Goal: Ask a question: Seek information or help from site administrators or community

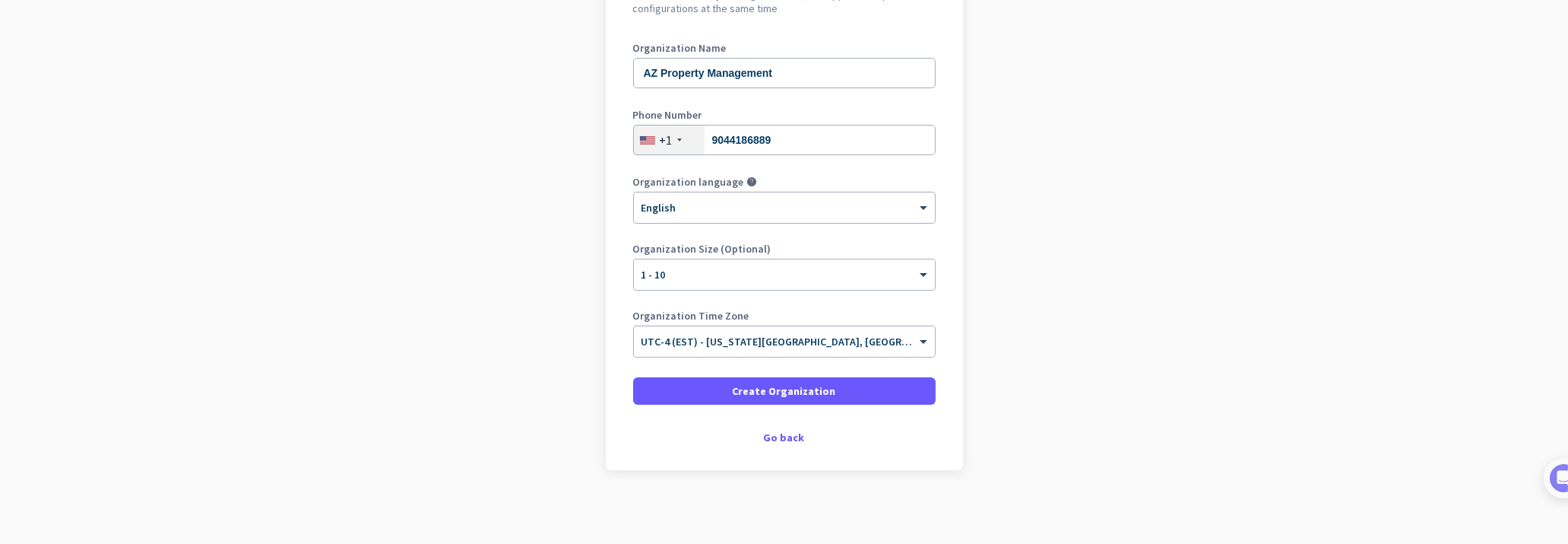
scroll to position [192, 0]
drag, startPoint x: 796, startPoint y: 389, endPoint x: 839, endPoint y: 367, distance: 48.3
click at [839, 367] on form "Organization Name AZ Property Management Phone Number [PHONE_NUMBER] Organizati…" at bounding box center [784, 222] width 303 height 362
click at [740, 275] on div "× 1 - 10" at bounding box center [775, 273] width 282 height 12
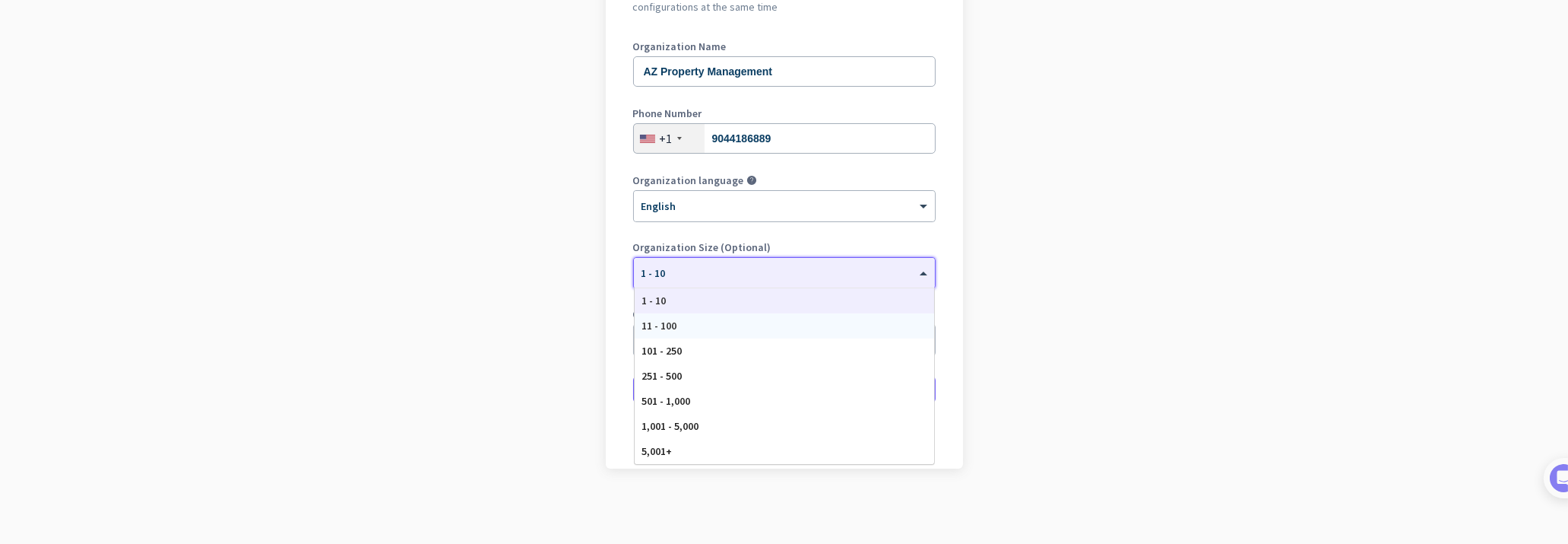
click at [664, 325] on span "11 - 100" at bounding box center [660, 326] width 35 height 13
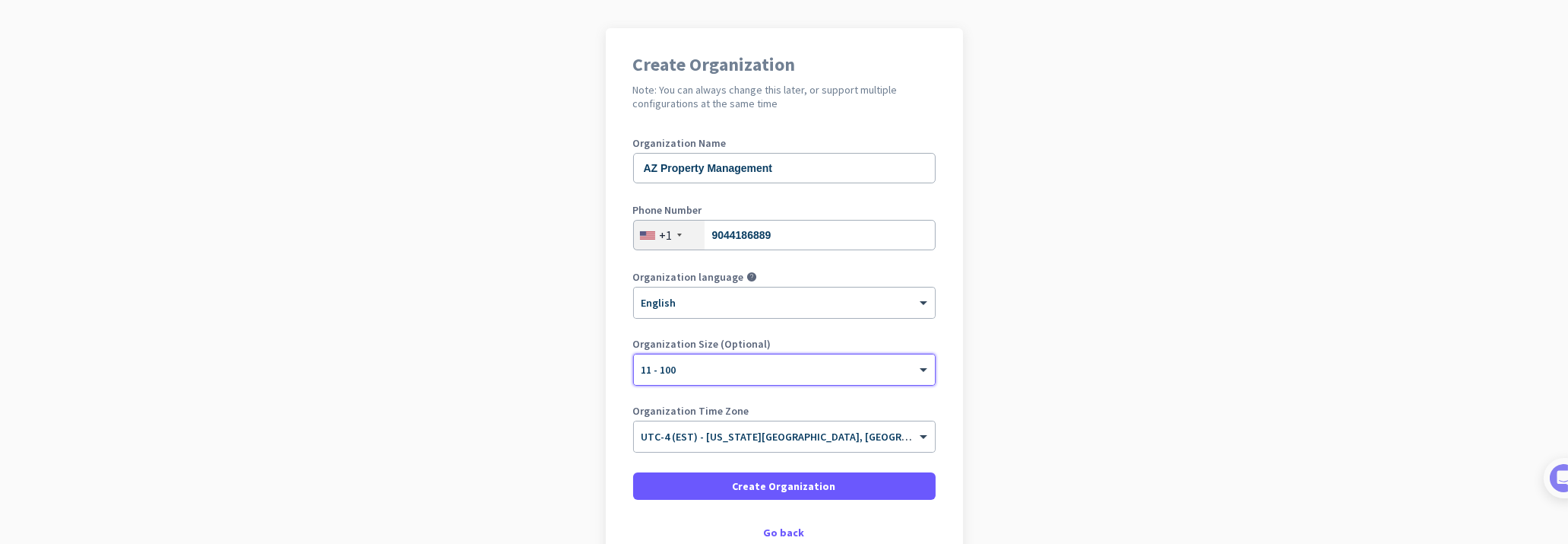
scroll to position [138, 0]
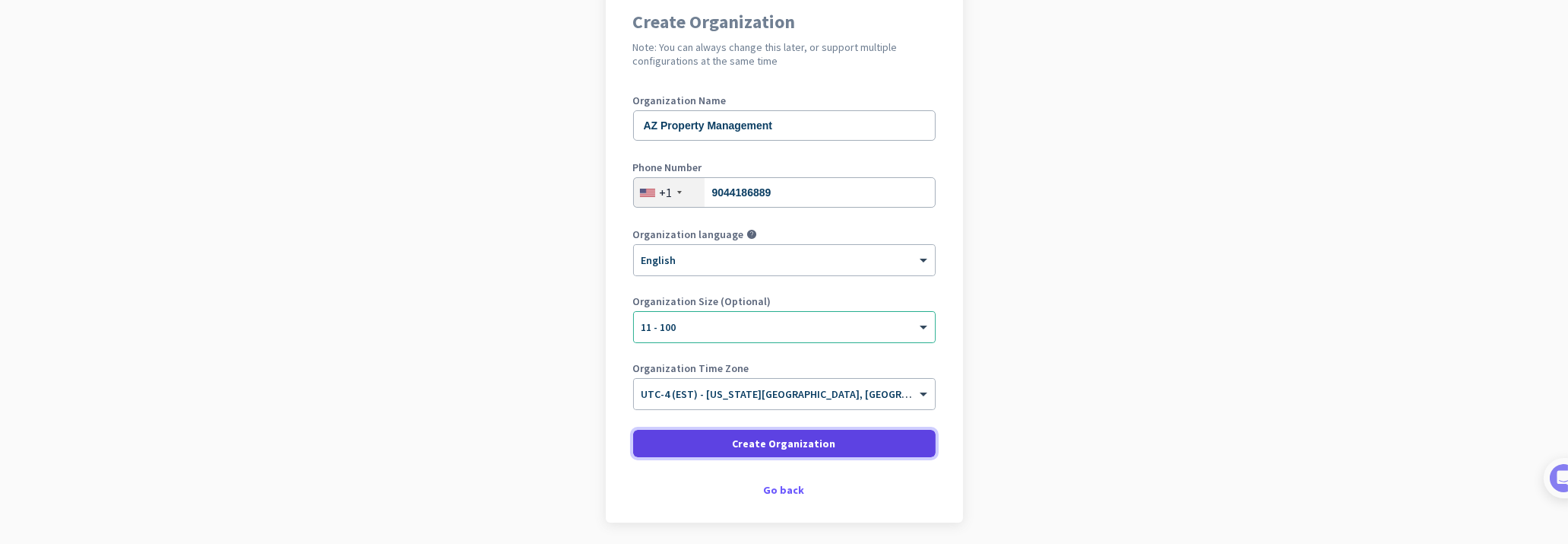
click at [780, 439] on span "Create Organization" at bounding box center [784, 443] width 103 height 15
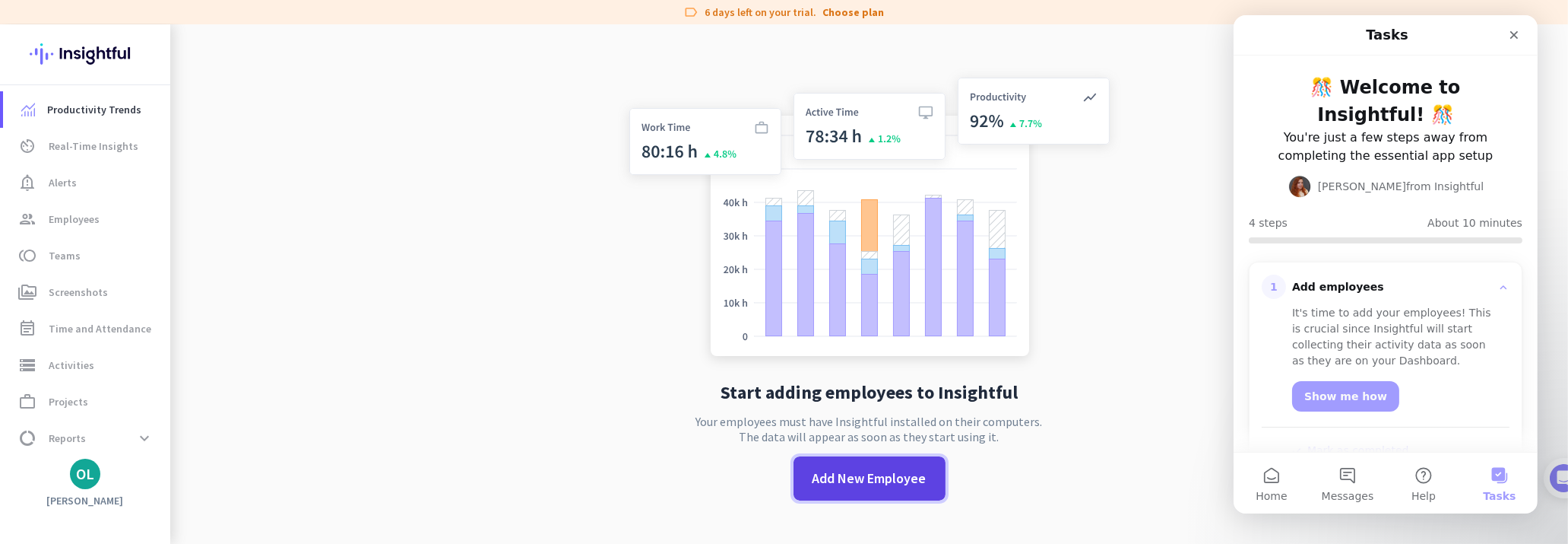
click at [872, 465] on span at bounding box center [870, 478] width 152 height 36
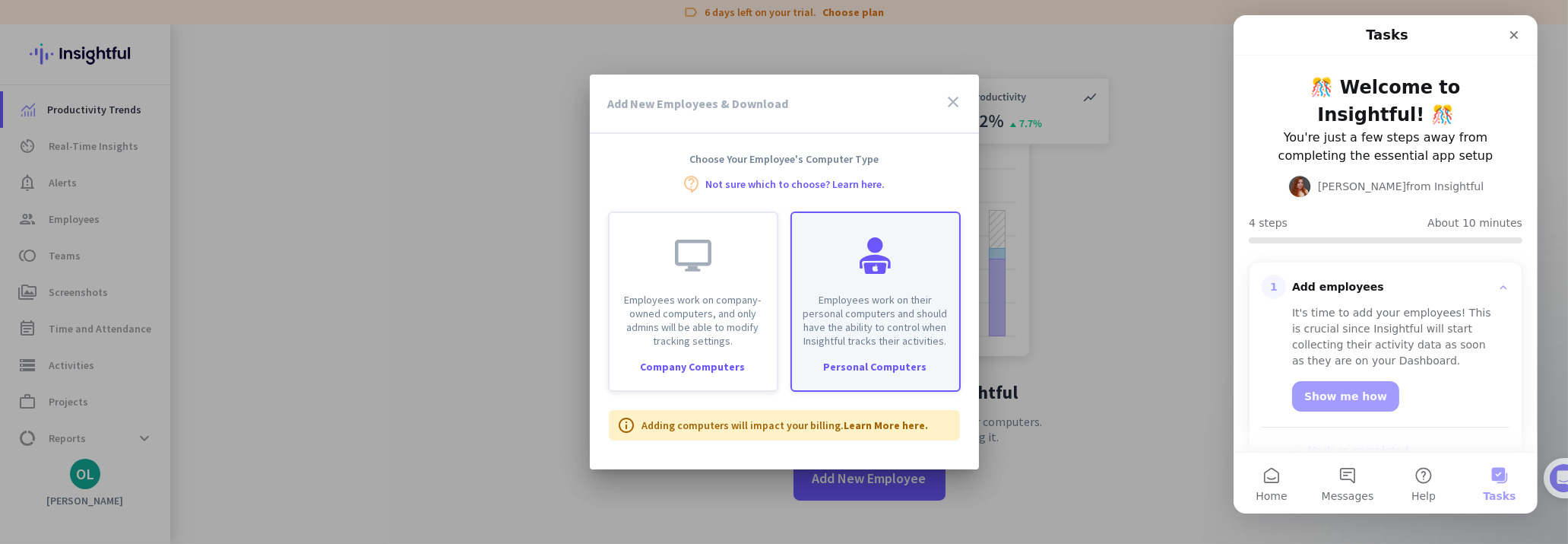
click at [874, 269] on div at bounding box center [875, 256] width 36 height 36
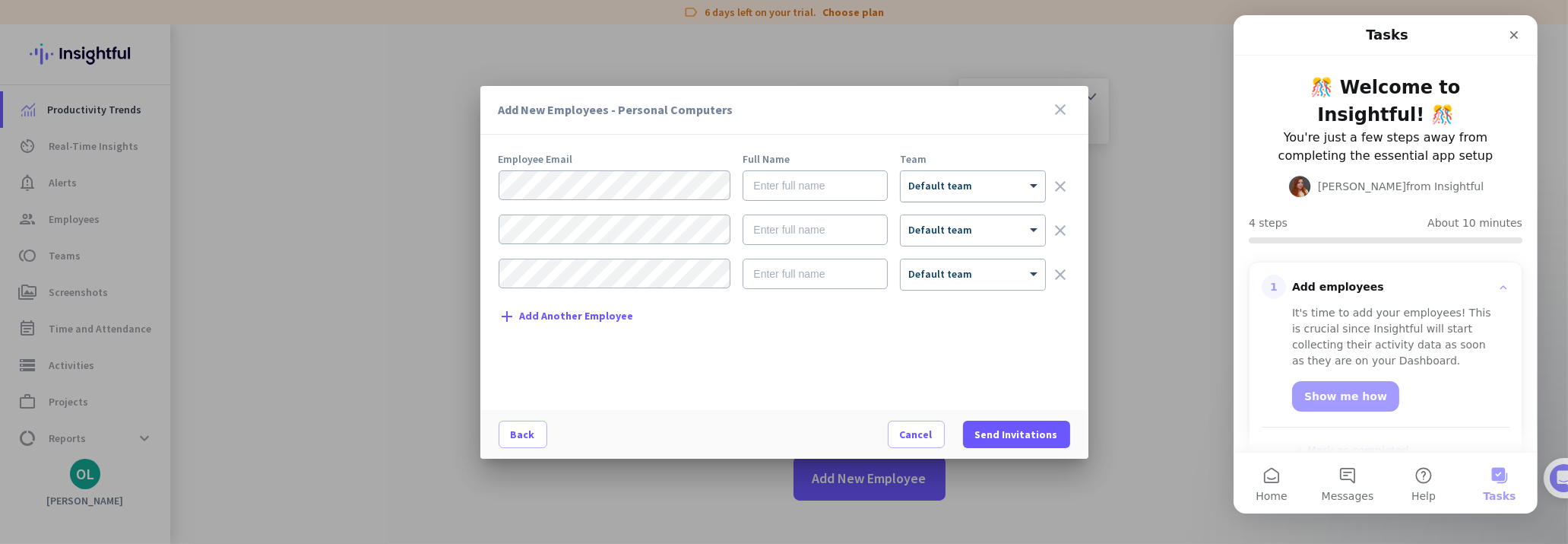
click at [952, 189] on span "Default team" at bounding box center [941, 186] width 64 height 13
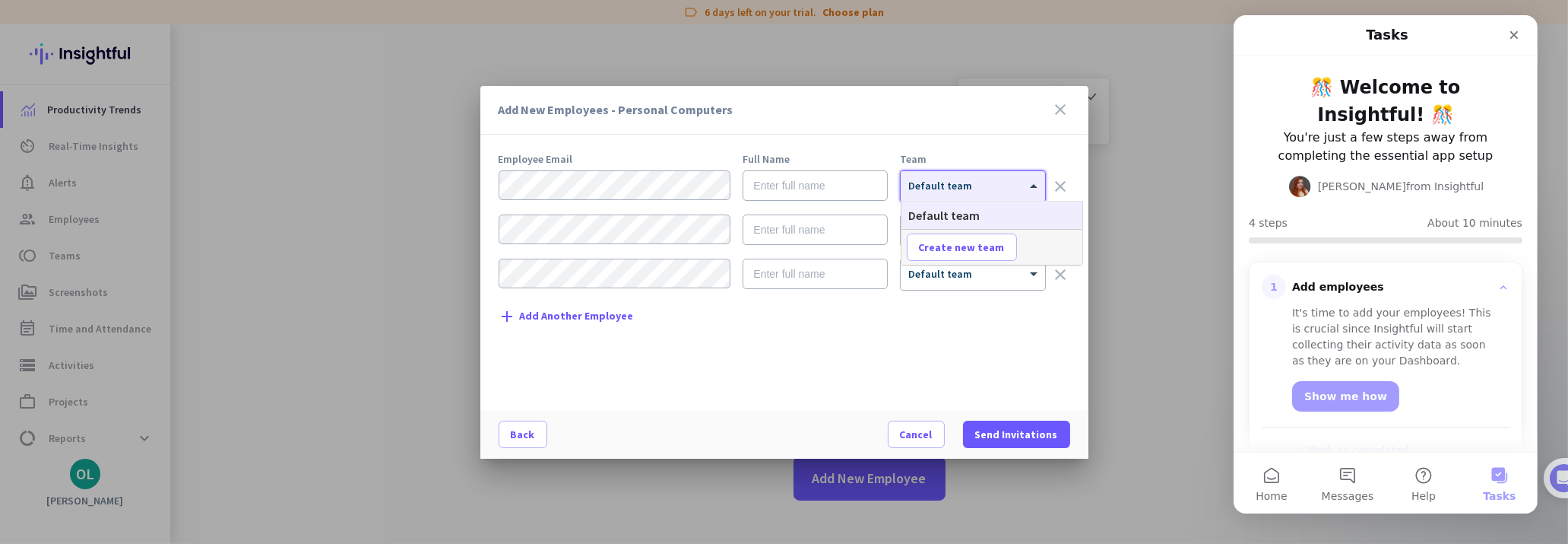
click at [952, 189] on span "Default team" at bounding box center [941, 186] width 64 height 13
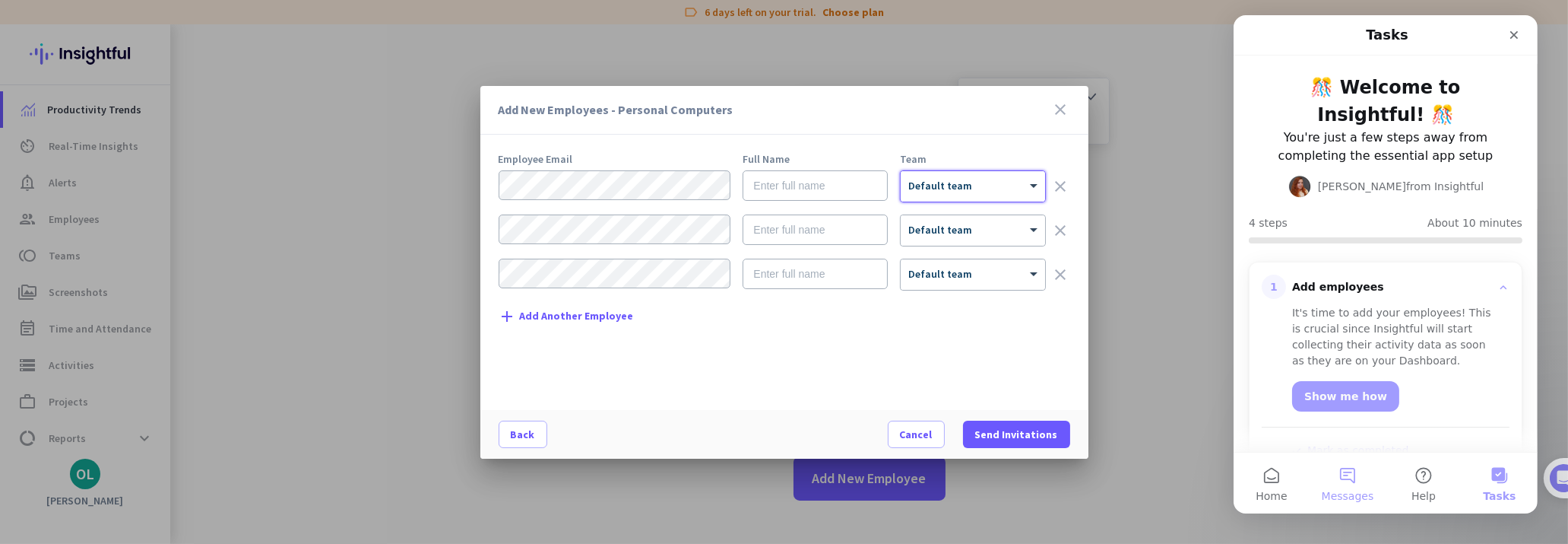
click at [1357, 479] on button "Messages" at bounding box center [1347, 482] width 76 height 60
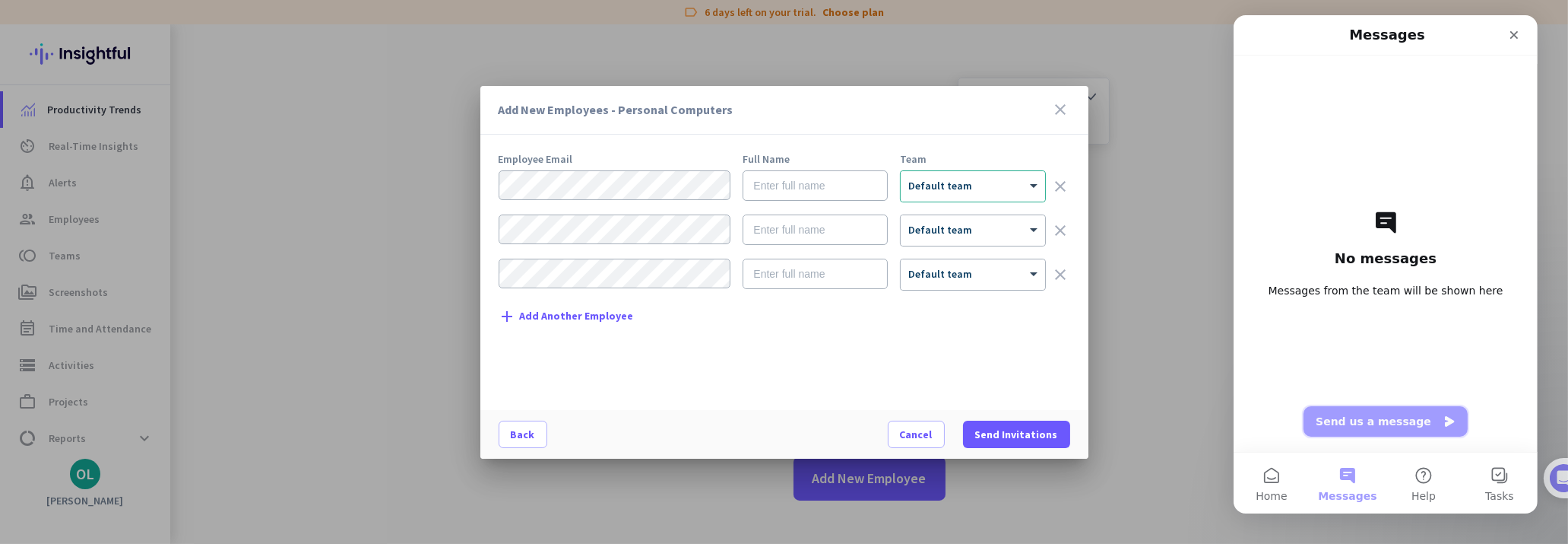
click at [1369, 423] on button "Send us a message" at bounding box center [1384, 421] width 164 height 31
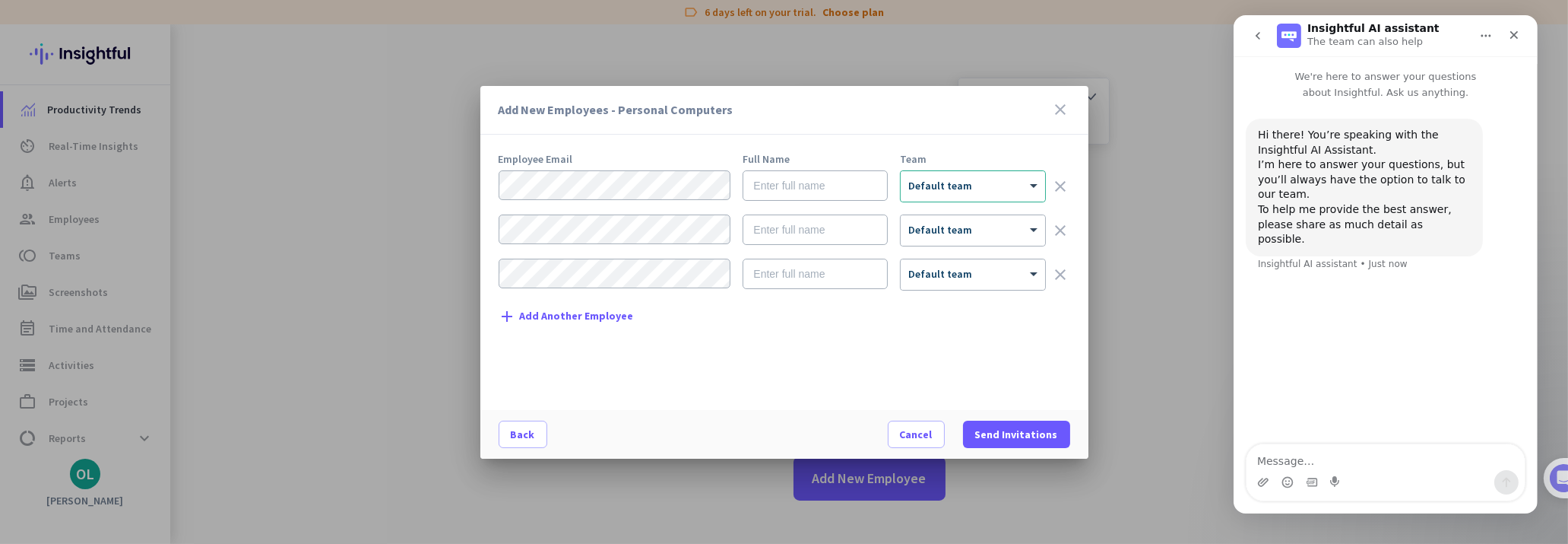
click at [1335, 463] on textarea "Message…" at bounding box center [1385, 457] width 279 height 26
type textarea "hi"
type textarea "Im the"
type textarea "I"
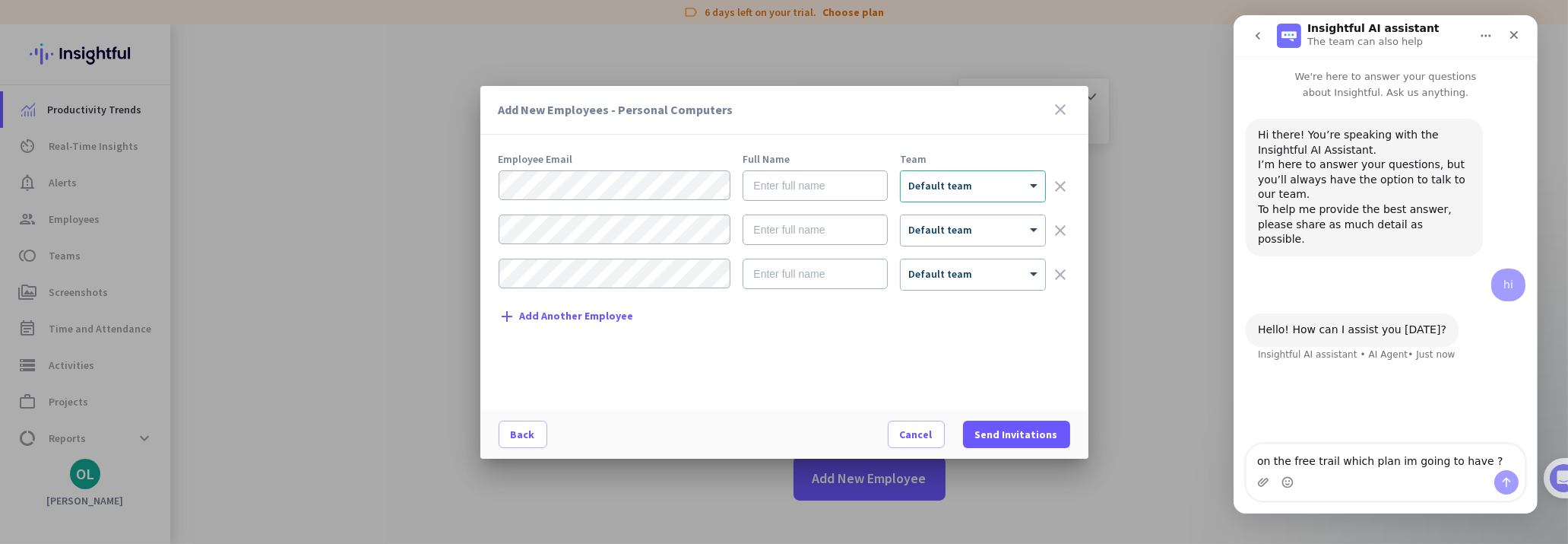
type textarea "on the free trail which plan im going to have ?"
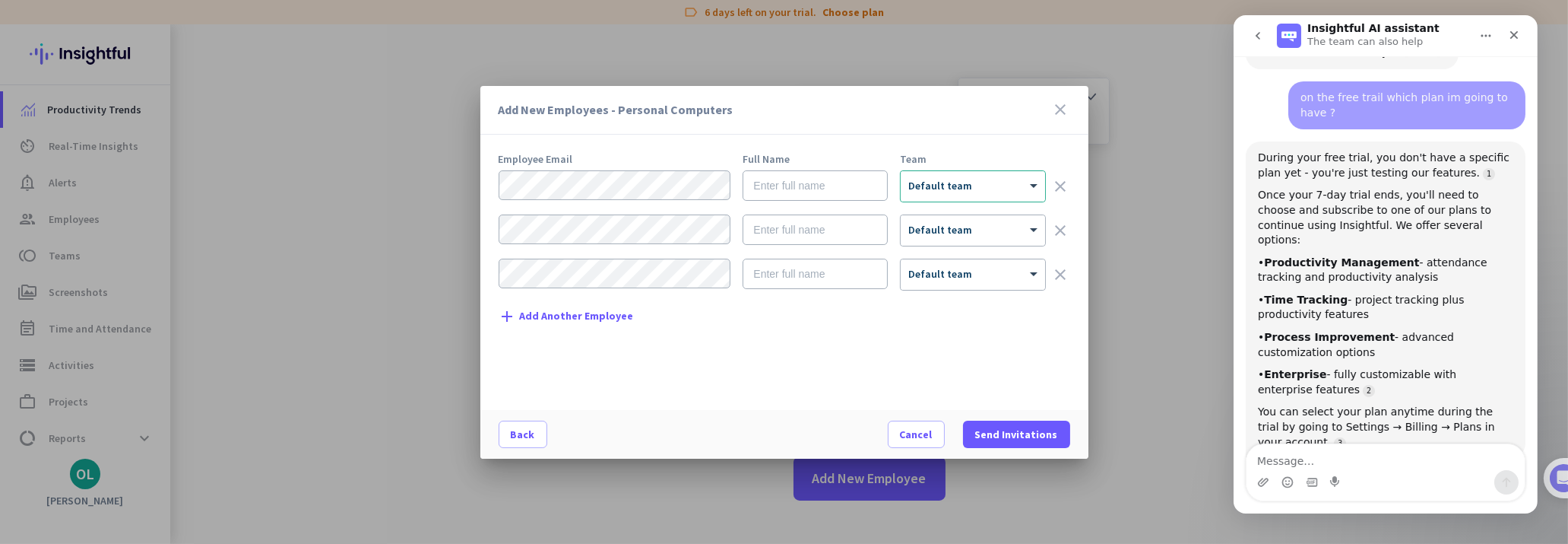
scroll to position [307, 0]
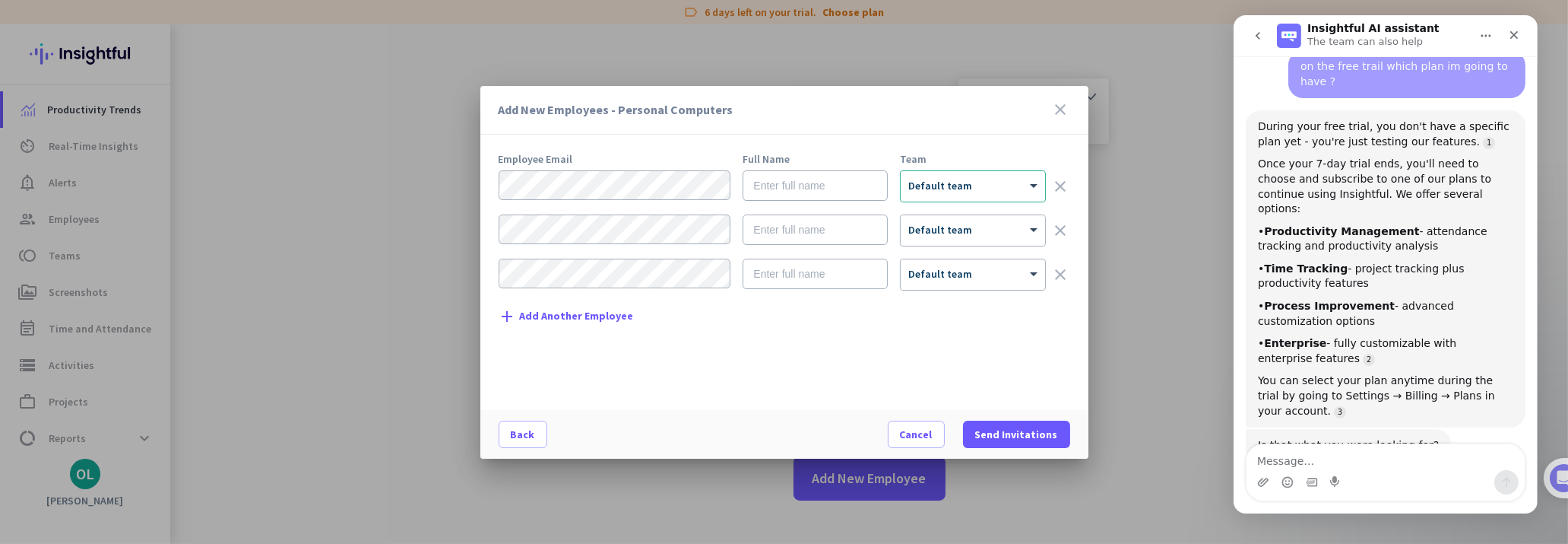
click at [1373, 473] on div "Intercom messenger" at bounding box center [1385, 482] width 279 height 24
click at [1346, 465] on textarea "Message…" at bounding box center [1385, 457] width 279 height 26
type textarea "i want to start using the system"
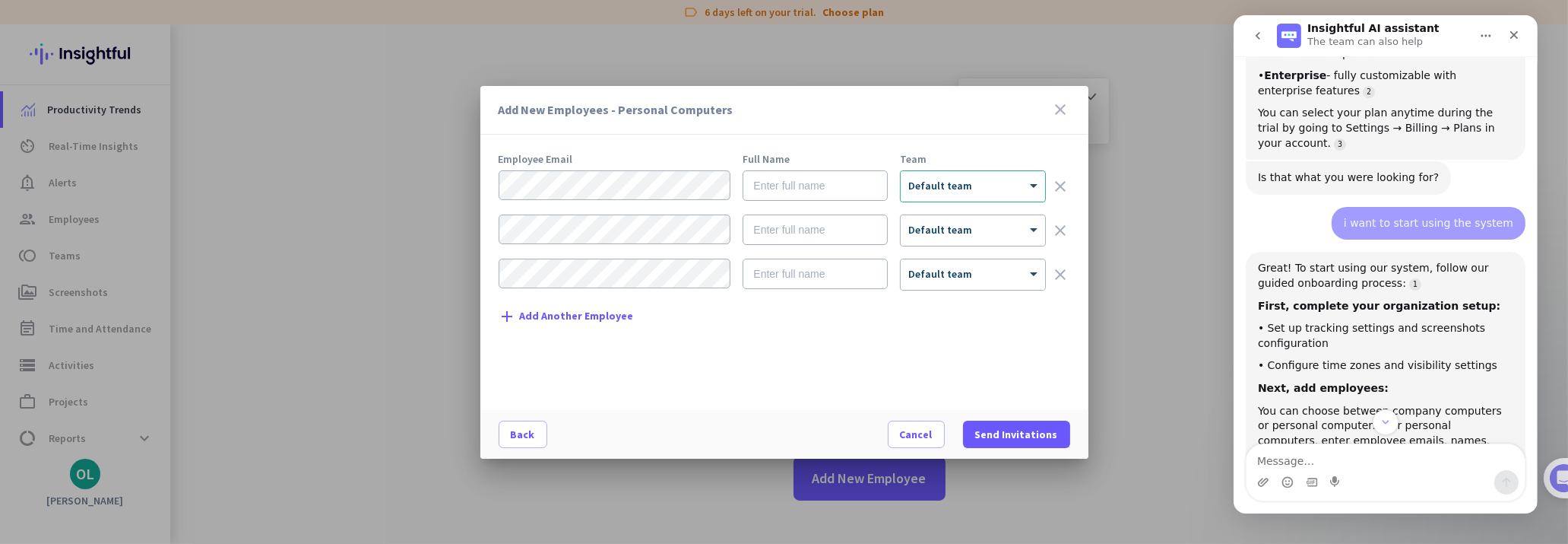
scroll to position [545, 0]
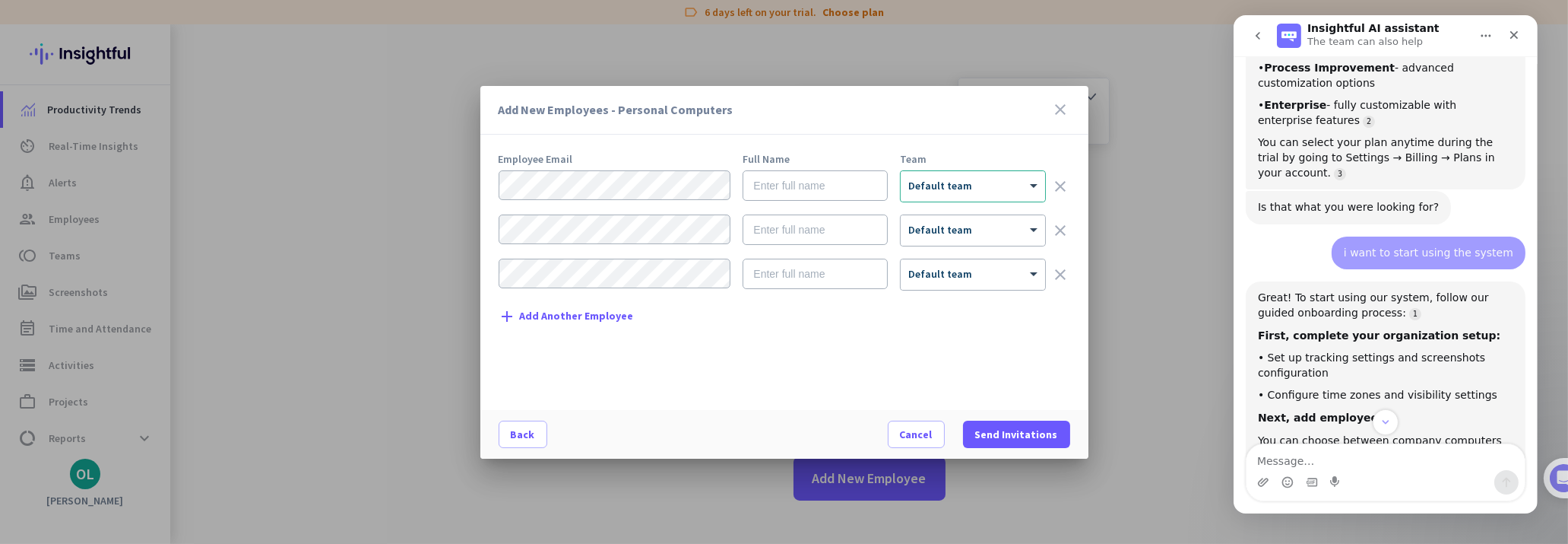
click at [1064, 105] on icon "close" at bounding box center [1061, 109] width 18 height 18
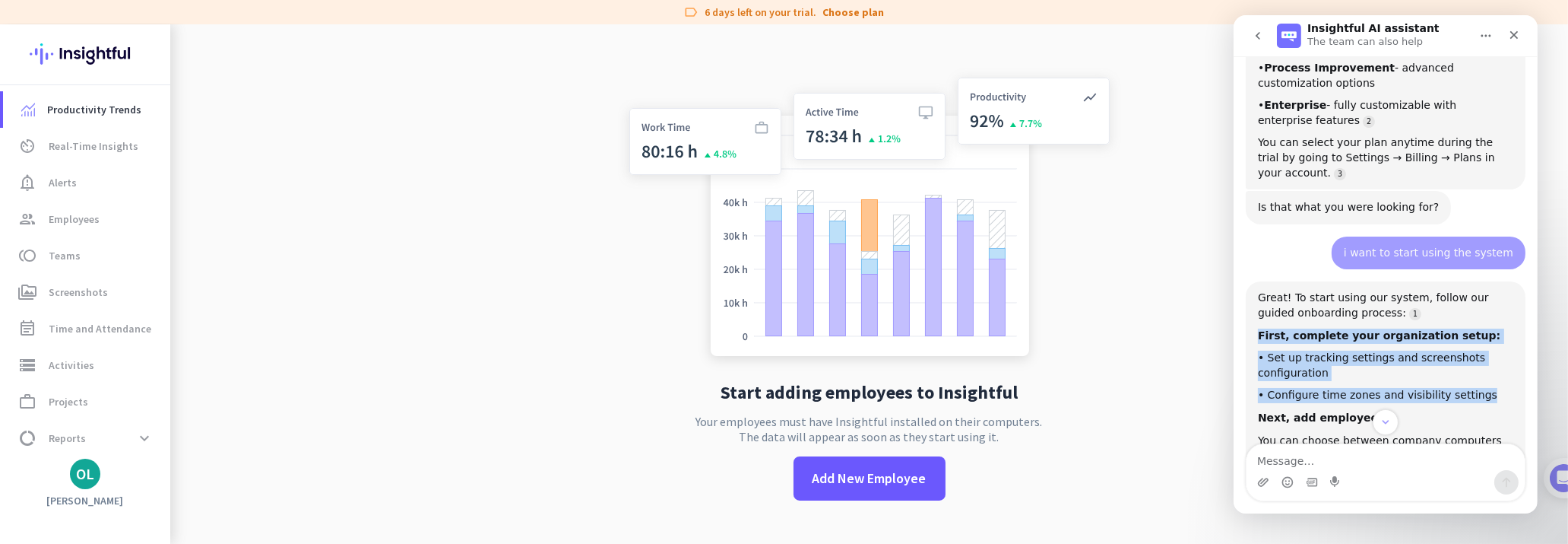
drag, startPoint x: 1252, startPoint y: 284, endPoint x: 1479, endPoint y: 347, distance: 235.6
click at [1479, 347] on div "Great! To start using our system, follow our guided onboarding process: First, …" at bounding box center [1385, 505] width 280 height 446
copy div "First, complete your organization setup: • Set up tracking settings and screens…"
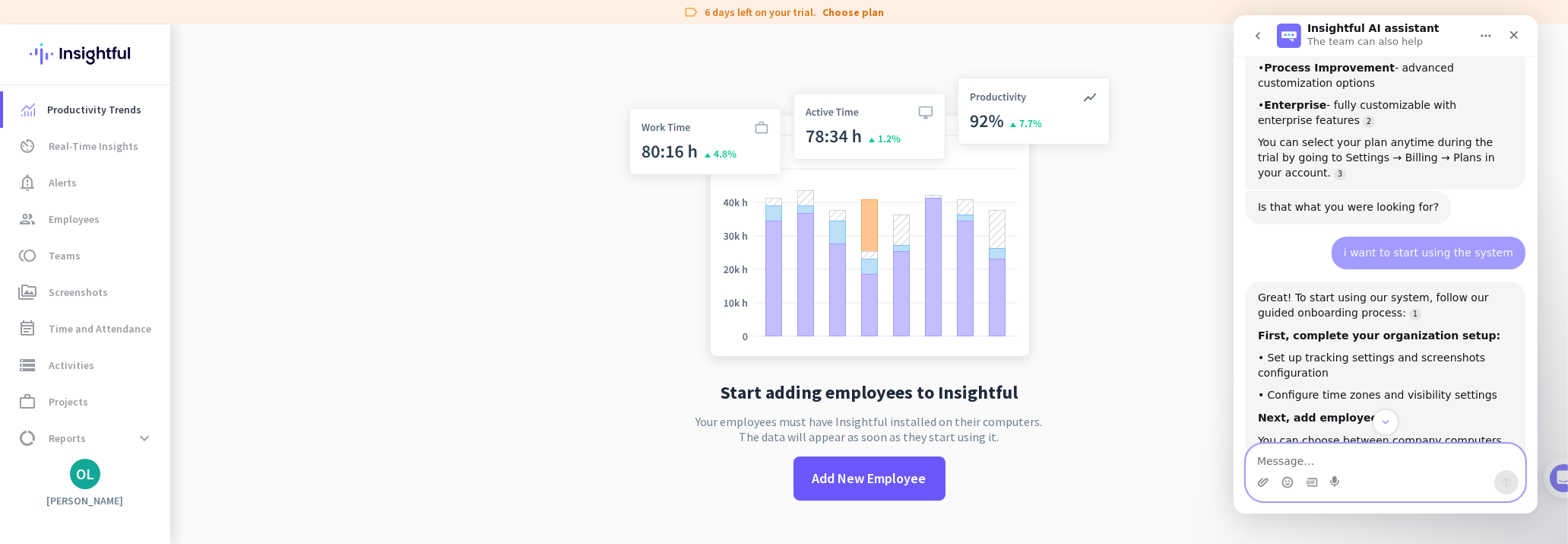
click at [1278, 461] on textarea "Message…" at bounding box center [1385, 457] width 279 height 26
paste textarea "First, complete your organization setup: • Set up tracking settings and screens…"
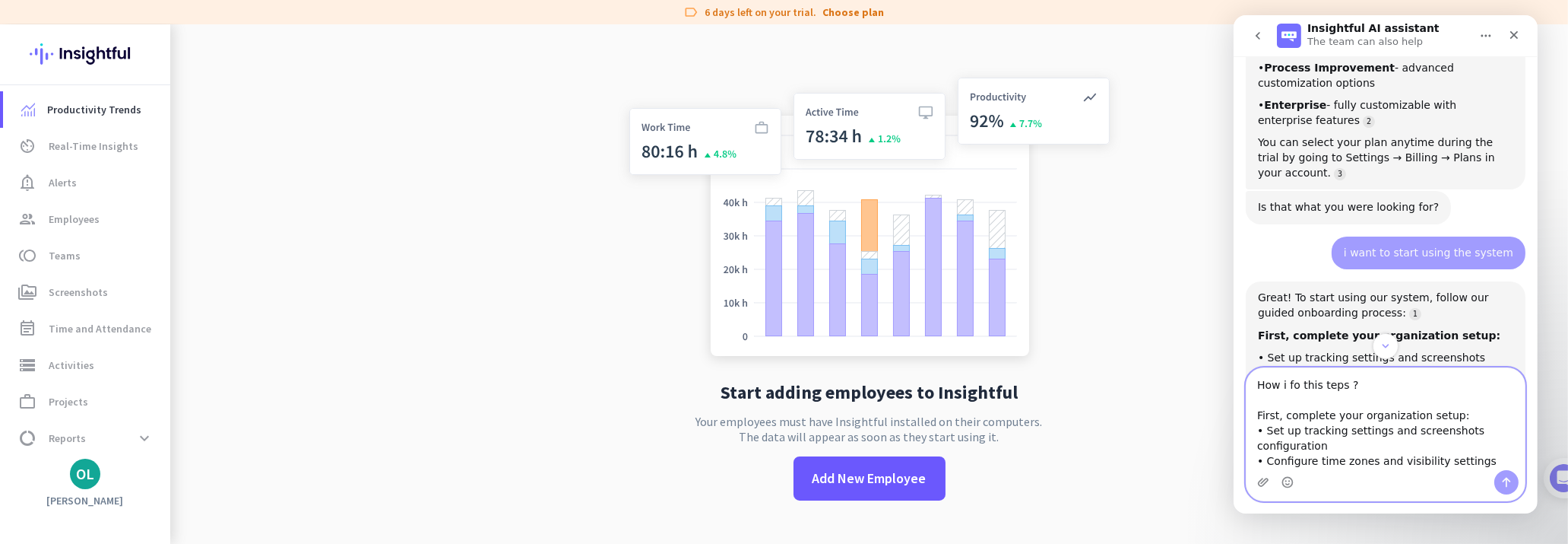
click at [1286, 383] on textarea "How i fo this teps ? First, complete your organization setup: • Set up tracking…" at bounding box center [1385, 419] width 279 height 102
type textarea "How i do this teps ? First, complete your organization setup: • Set up tracking…"
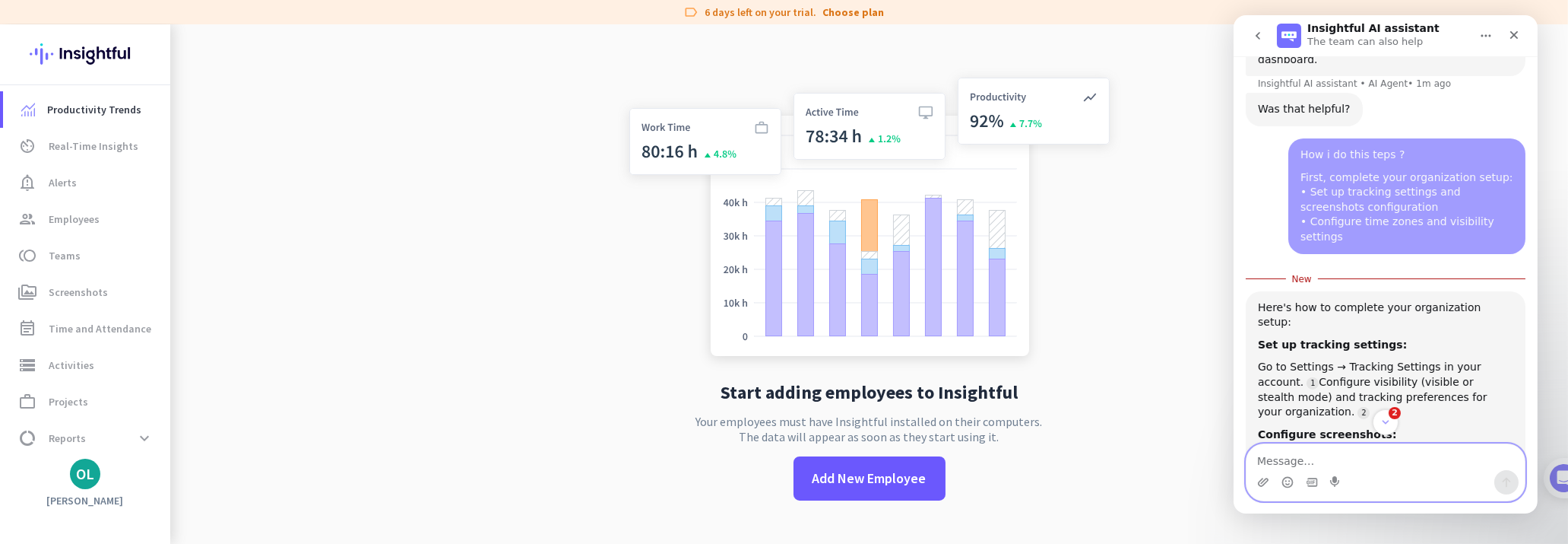
scroll to position [1207, 0]
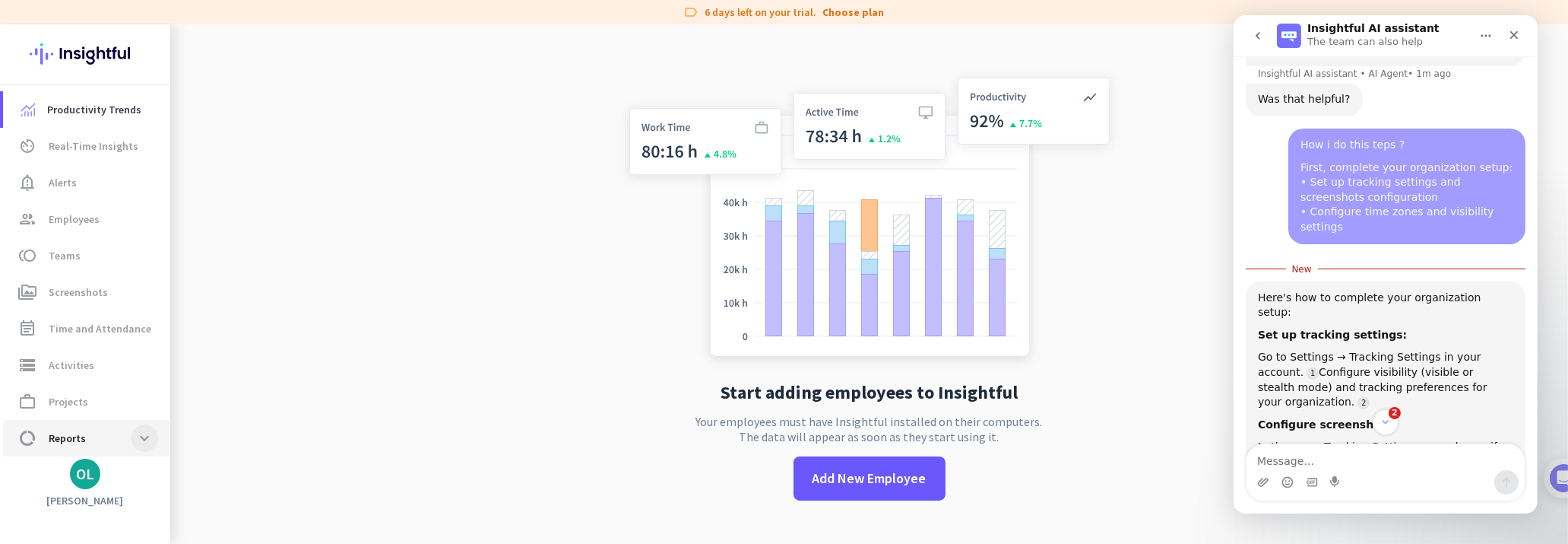
click at [149, 439] on span at bounding box center [145, 438] width 28 height 28
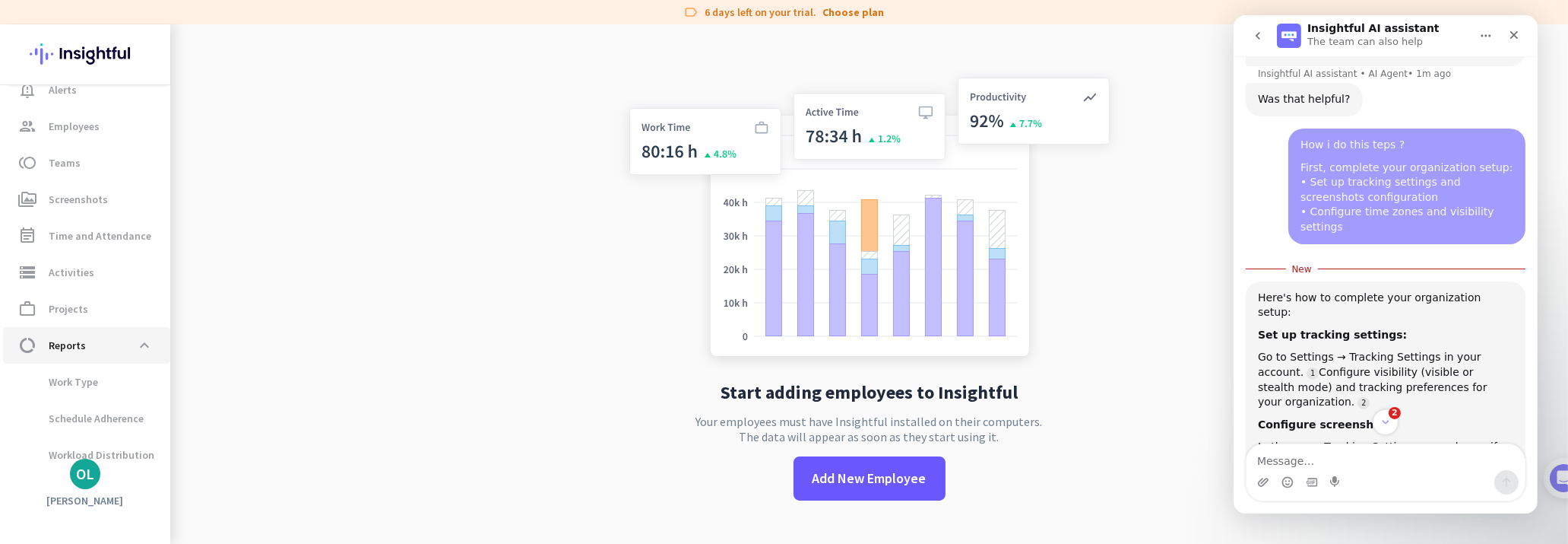
scroll to position [0, 0]
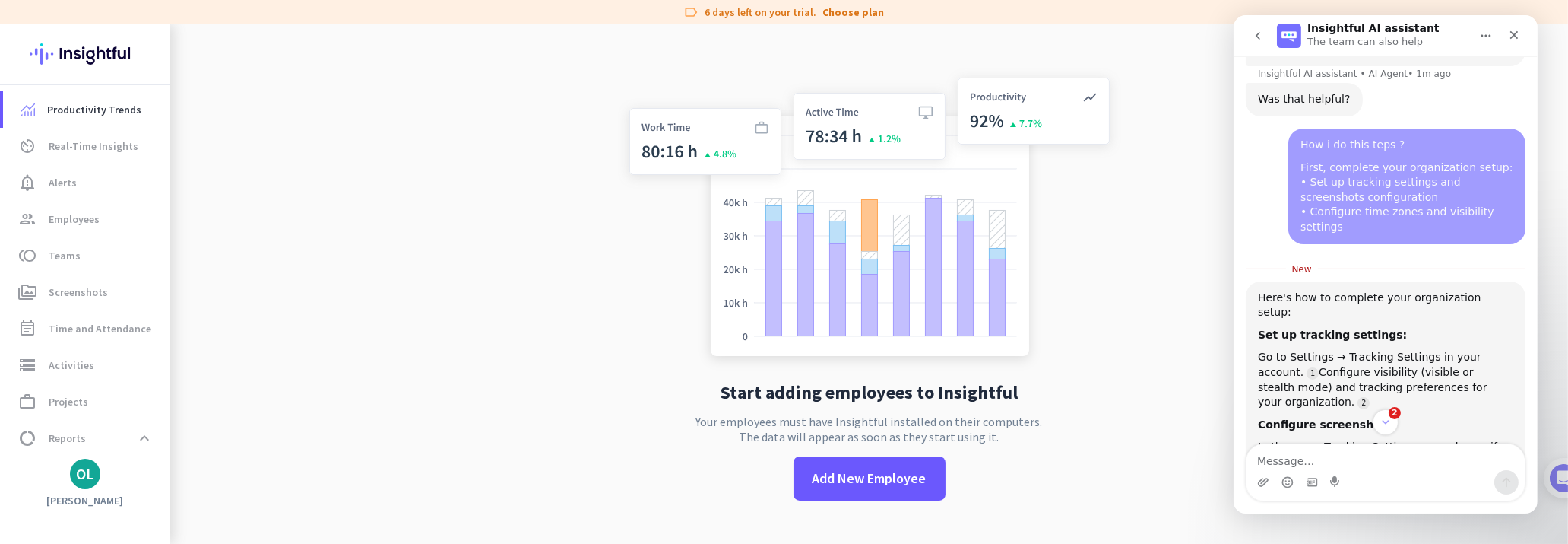
click at [93, 476] on div "OL" at bounding box center [84, 474] width 18 height 15
click at [290, 393] on h3 "AZ Property Management" at bounding box center [299, 395] width 137 height 12
click at [83, 481] on div "OL" at bounding box center [84, 474] width 18 height 15
click at [138, 363] on span "Personal Settings" at bounding box center [166, 362] width 92 height 13
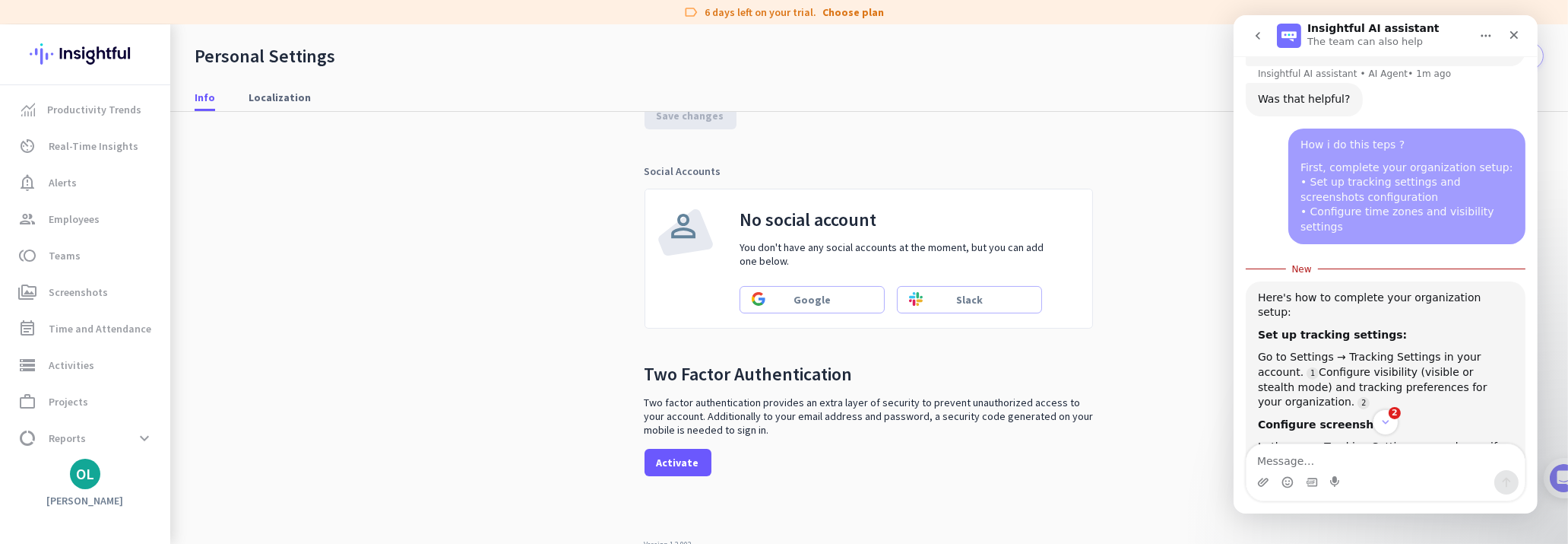
scroll to position [422, 0]
click at [280, 108] on span "Localization" at bounding box center [280, 97] width 62 height 28
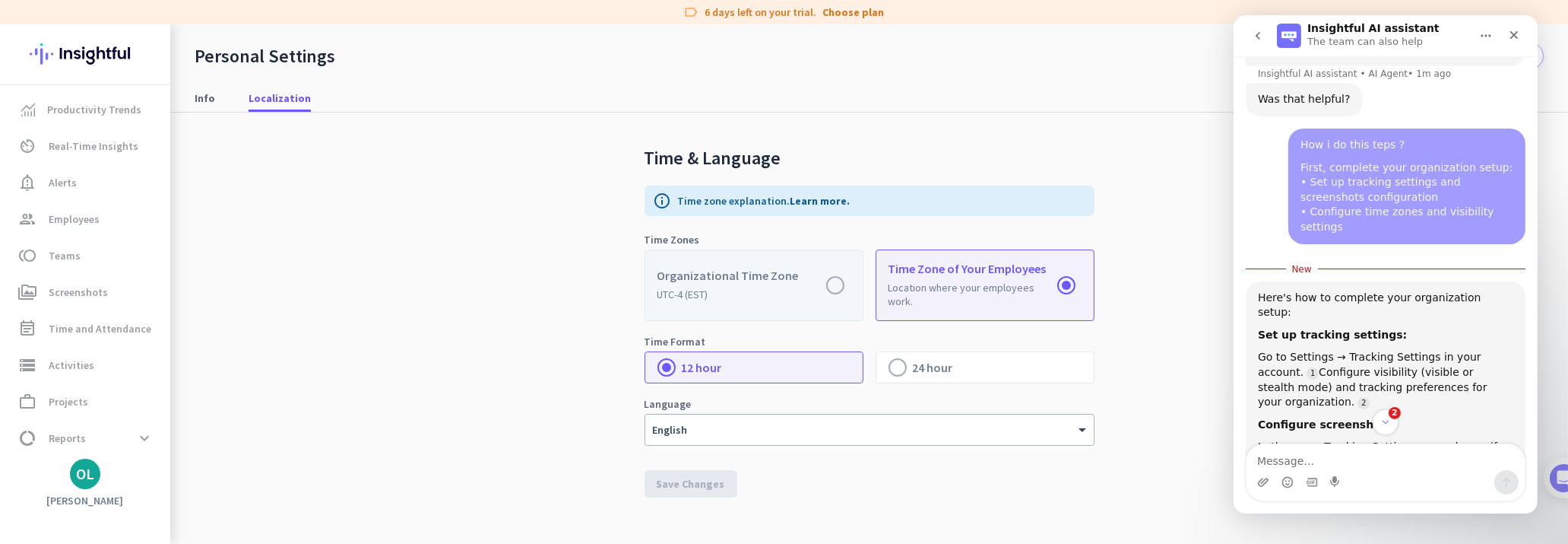
click at [835, 283] on label at bounding box center [754, 284] width 217 height 70
click at [0, 0] on input "radio" at bounding box center [0, 0] width 0 height 0
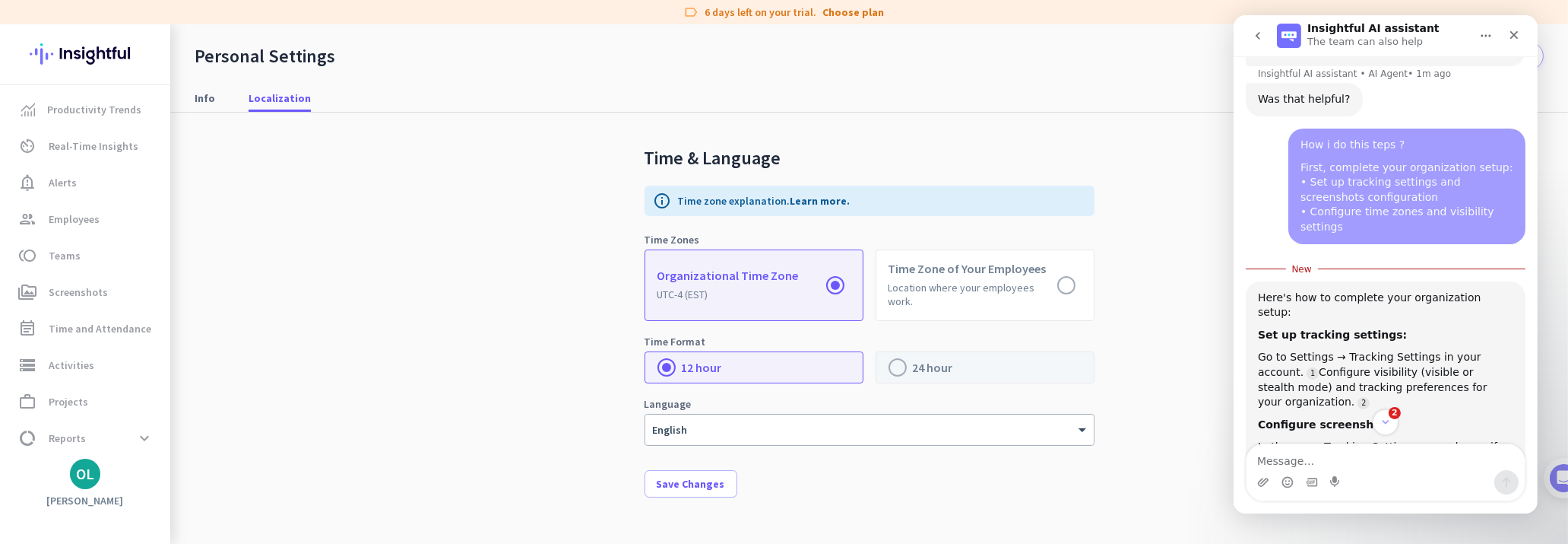
click at [895, 365] on label at bounding box center [985, 367] width 217 height 31
click at [0, 0] on input "radio" at bounding box center [0, 0] width 0 height 0
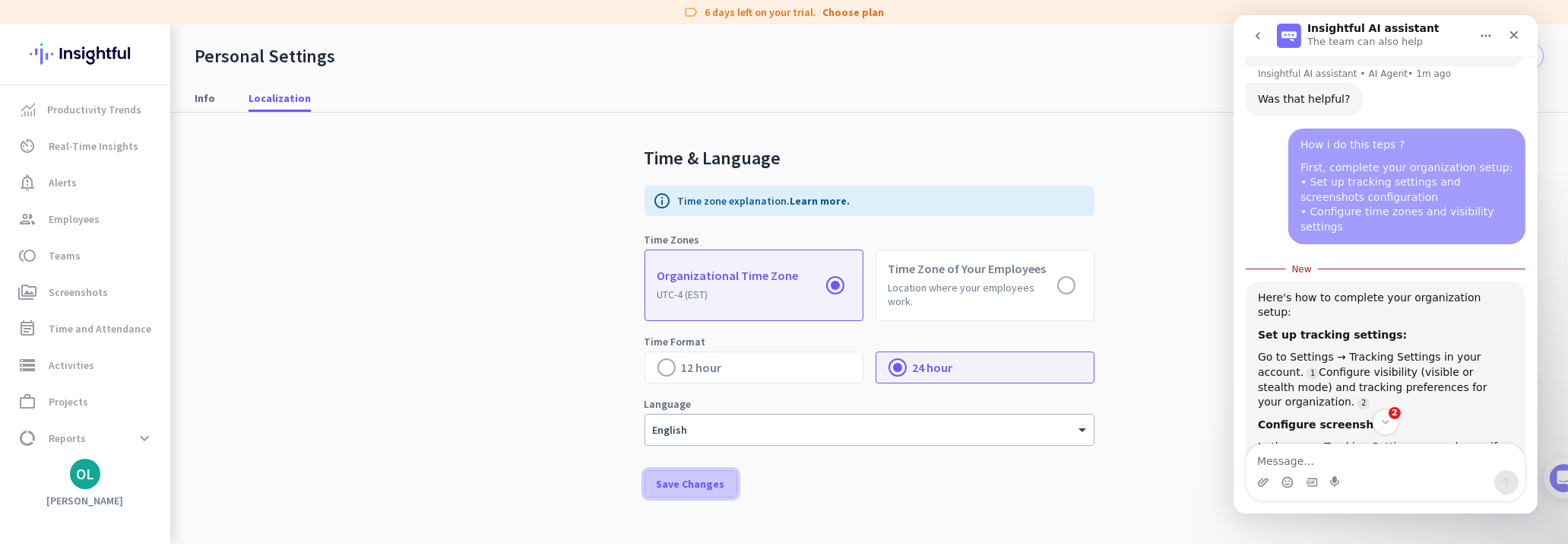
click at [702, 482] on span "Save Changes" at bounding box center [691, 484] width 68 height 15
click at [1323, 465] on textarea "Message…" at bounding box center [1385, 457] width 279 height 26
type textarea "do you have a video tutorial ?"
click at [1505, 481] on icon "Send a message…" at bounding box center [1506, 482] width 12 height 12
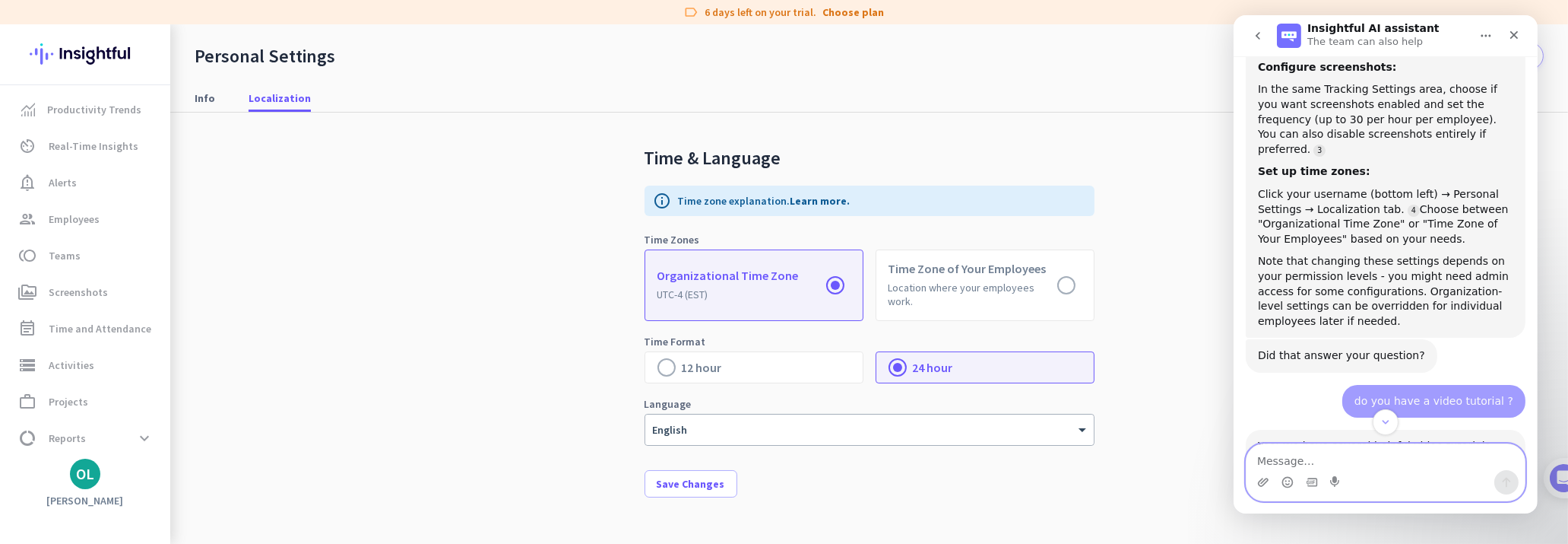
scroll to position [1538, 0]
click at [1323, 467] on textarea "Message…" at bounding box center [1385, 457] width 279 height 26
type textarea "2 many vdeio - steps by steps -"
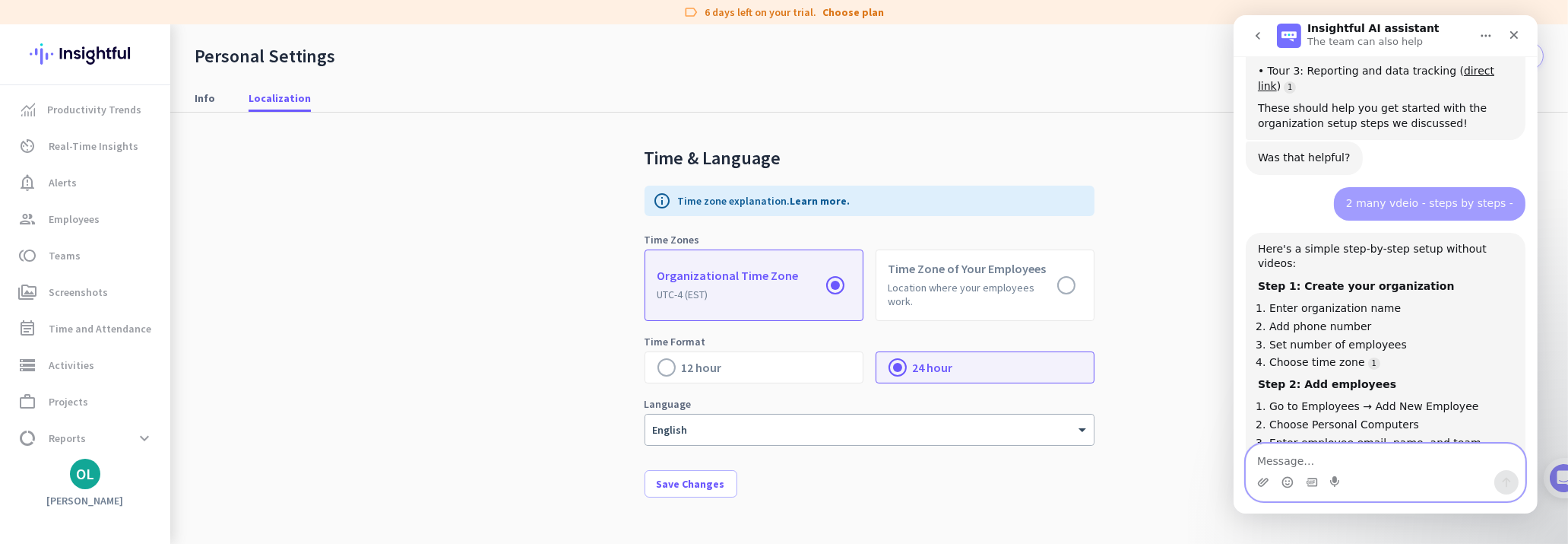
scroll to position [2110, 0]
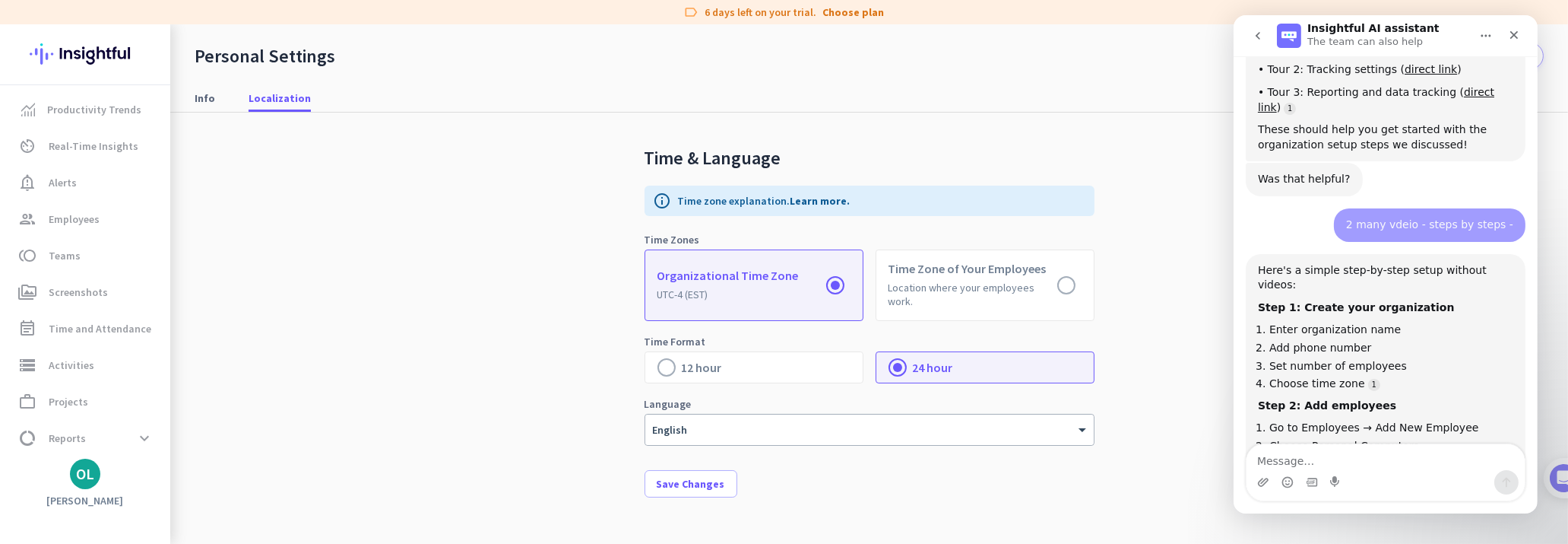
click at [83, 485] on div "OL" at bounding box center [85, 474] width 31 height 31
click at [196, 99] on div at bounding box center [784, 272] width 1568 height 544
click at [197, 97] on span "Info" at bounding box center [204, 98] width 20 height 15
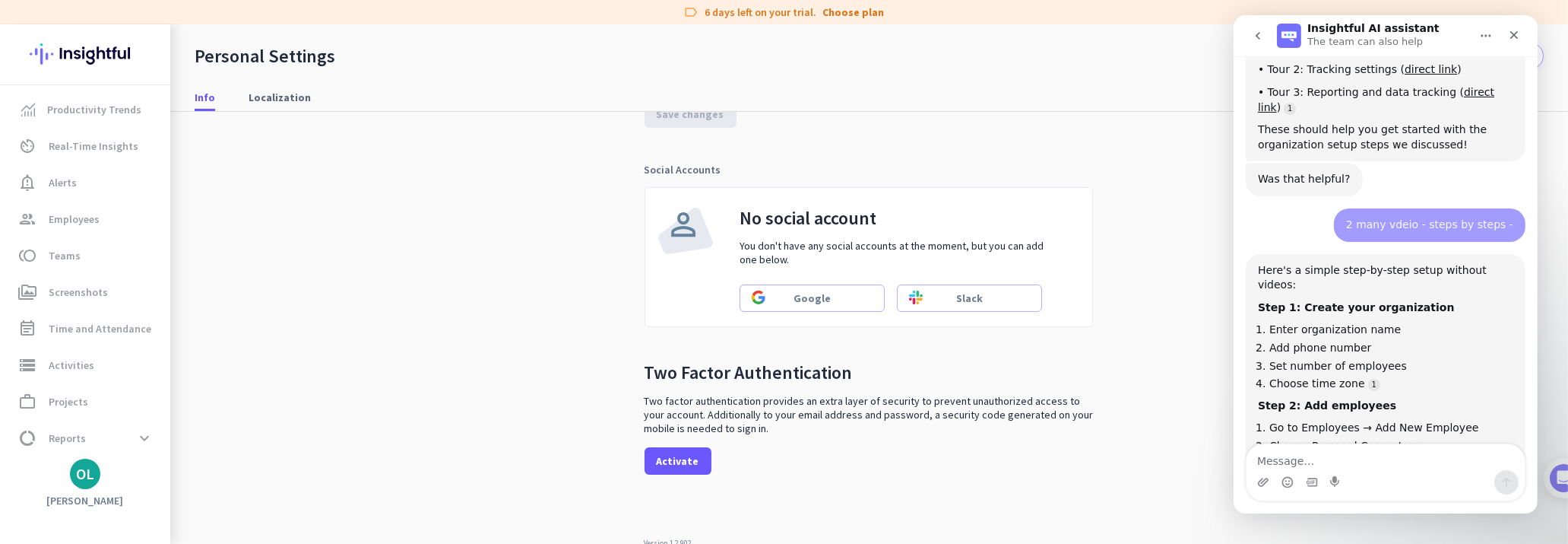
scroll to position [422, 0]
click at [657, 456] on span "Activate" at bounding box center [678, 459] width 42 height 15
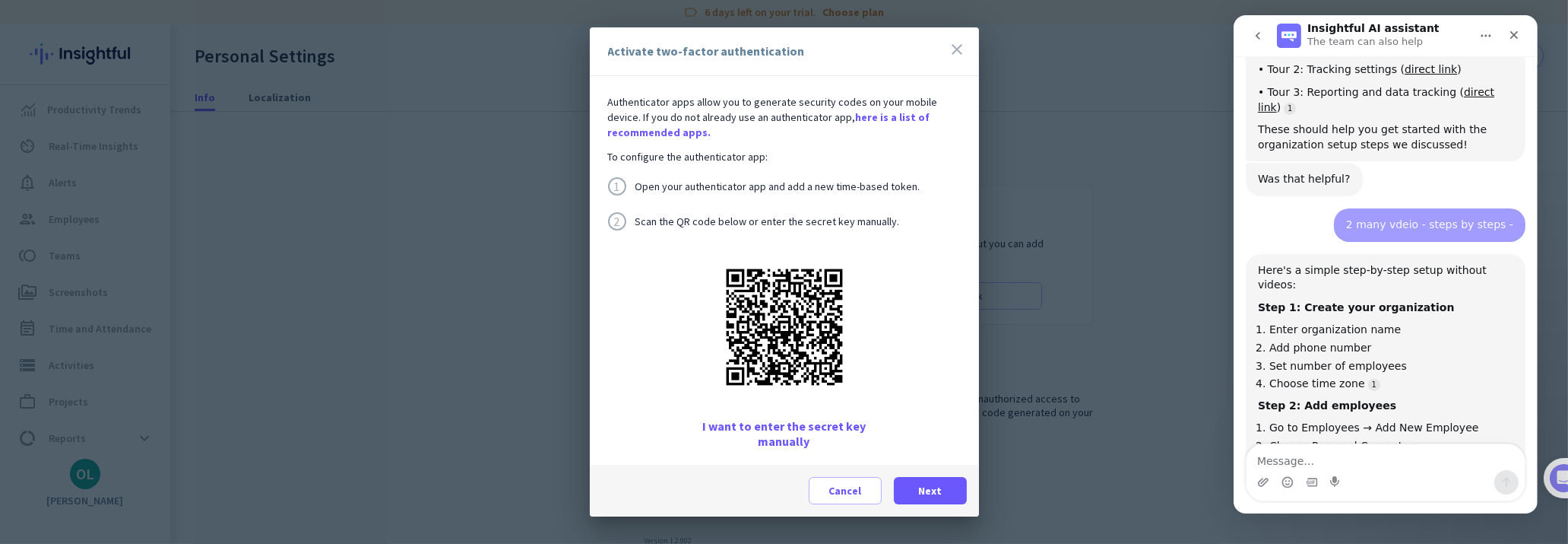
click at [957, 47] on icon "close" at bounding box center [958, 49] width 18 height 18
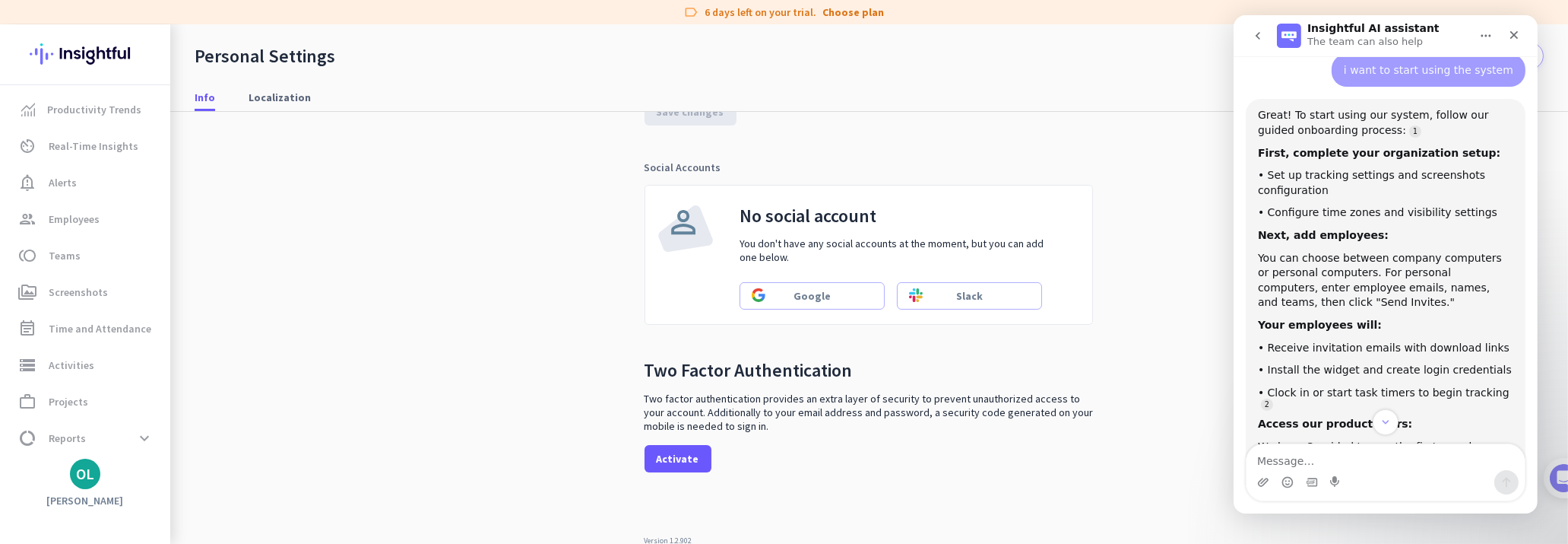
scroll to position [658, 0]
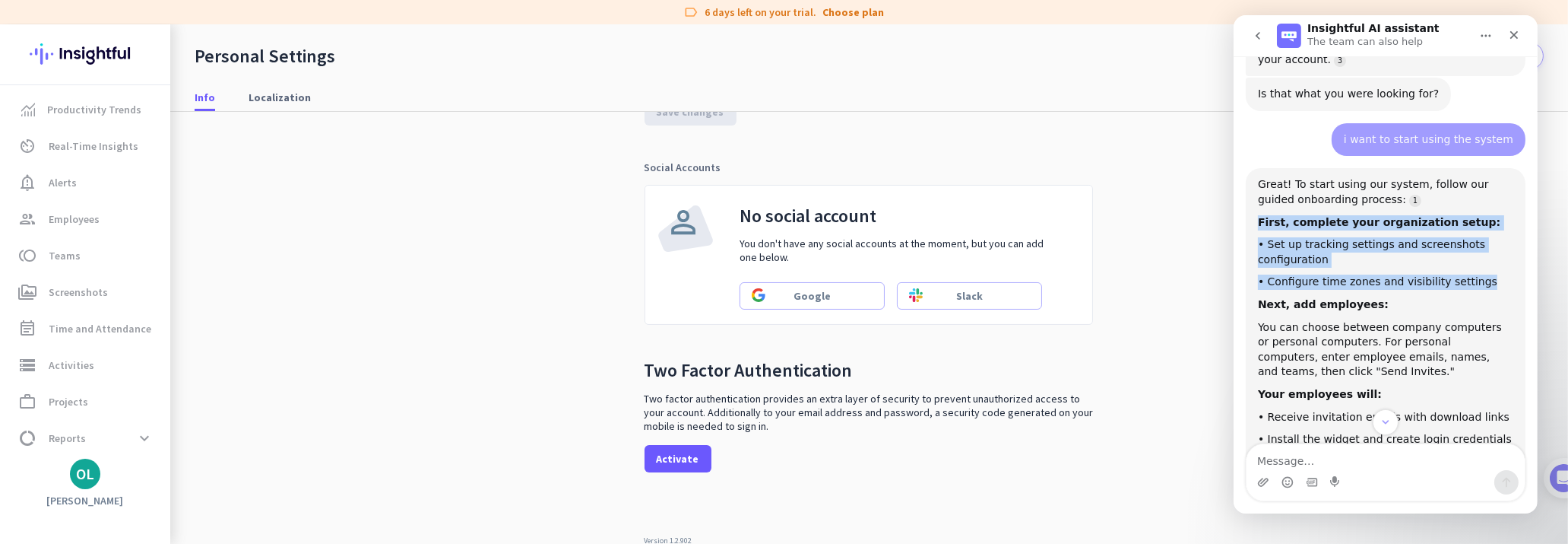
drag, startPoint x: 1254, startPoint y: 165, endPoint x: 1488, endPoint y: 223, distance: 241.1
click at [1488, 223] on div "Great! To start using our system, follow our guided onboarding process: First, …" at bounding box center [1385, 391] width 280 height 446
click at [1373, 219] on div "Great! To start using our system, follow our guided onboarding process: First, …" at bounding box center [1385, 391] width 256 height 428
click at [1482, 184] on div "Great! To start using our system, follow our guided onboarding process: First, …" at bounding box center [1385, 391] width 256 height 428
click at [1485, 215] on div "First, complete your organization setup:" at bounding box center [1385, 223] width 256 height 15
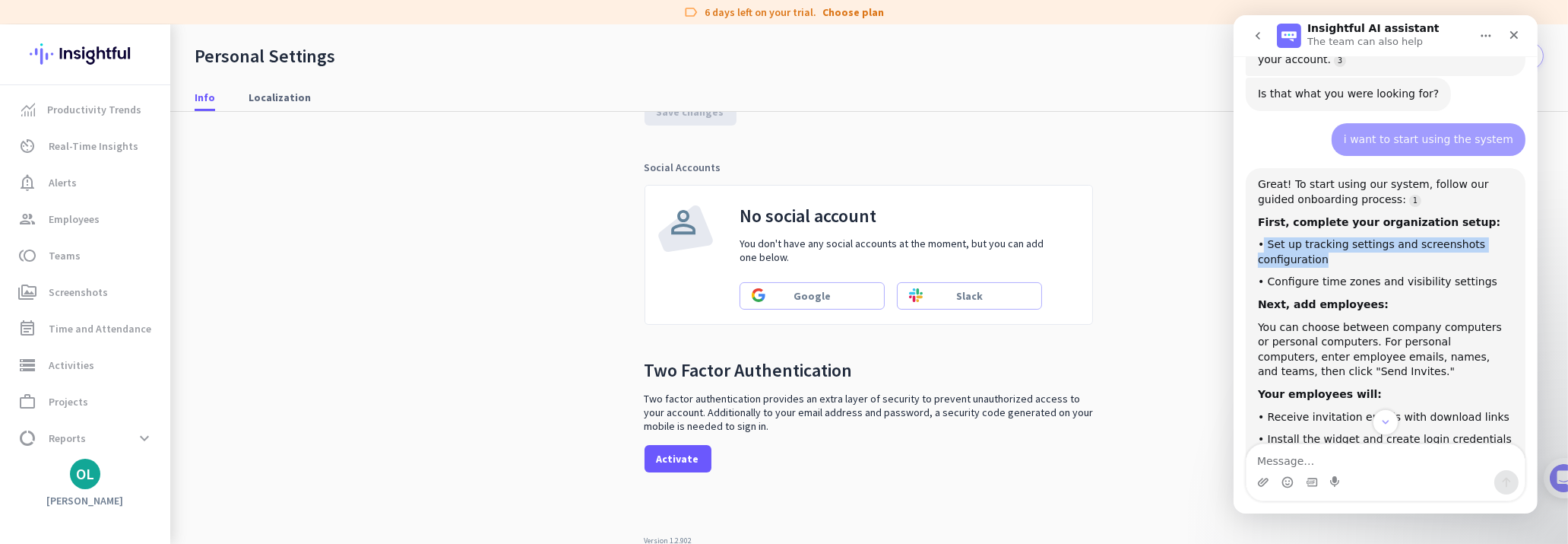
drag, startPoint x: 1263, startPoint y: 188, endPoint x: 1351, endPoint y: 210, distance: 90.7
click at [1351, 238] on div "• Set up tracking settings and screenshots configuration" at bounding box center [1385, 252] width 256 height 30
copy div "Set up tracking settings and screenshots configuration"
click at [1299, 461] on textarea "Message…" at bounding box center [1385, 457] width 279 height 26
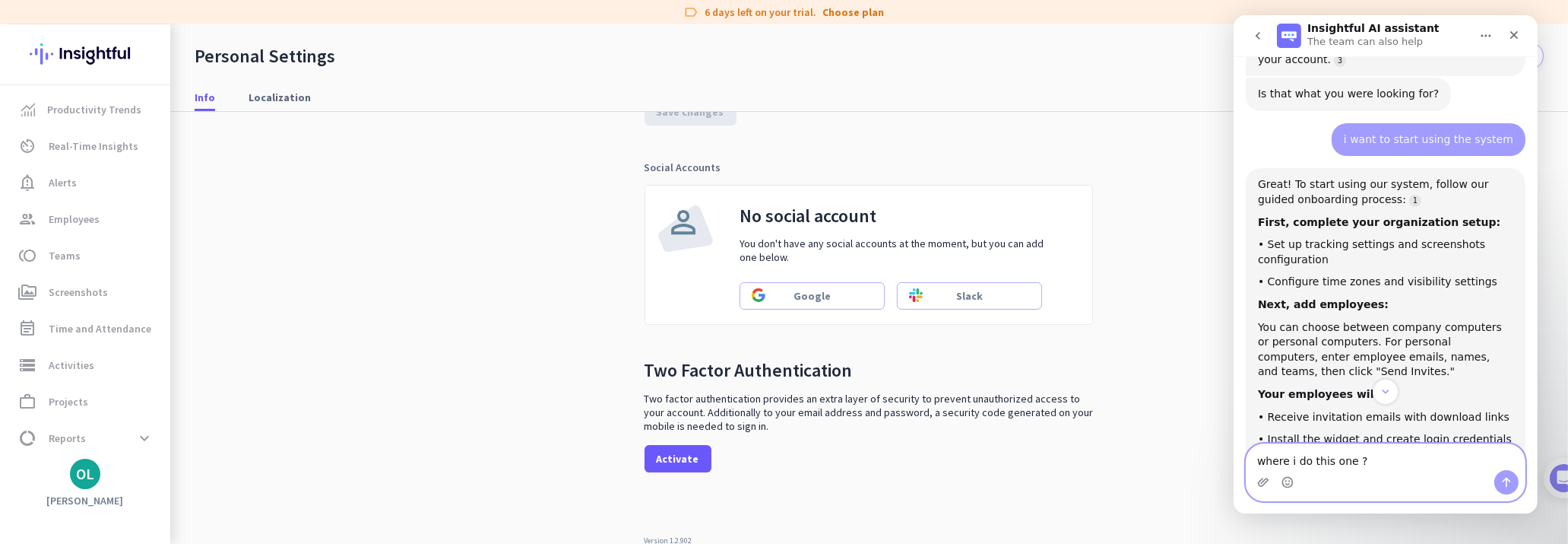
paste textarea "Set up tracking settings and screenshots configuration"
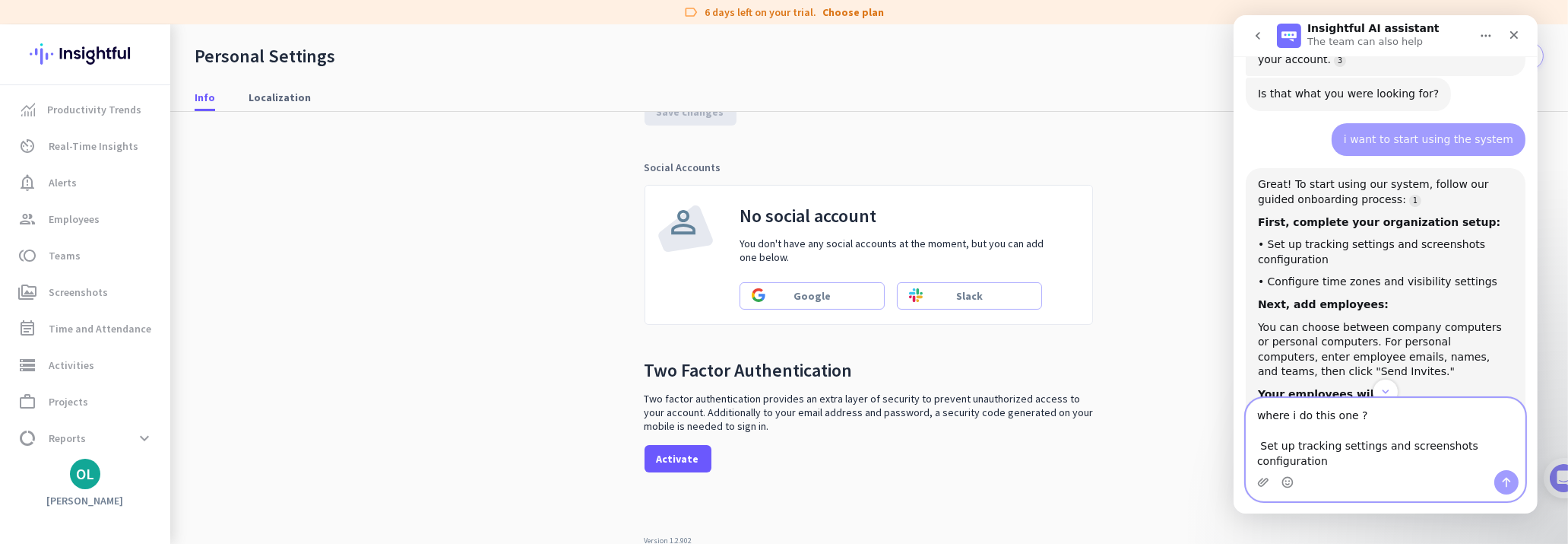
type textarea "where i do this one ? Set up tracking settings and screenshots configuration"
click at [1509, 480] on icon "Send a message…" at bounding box center [1506, 482] width 9 height 10
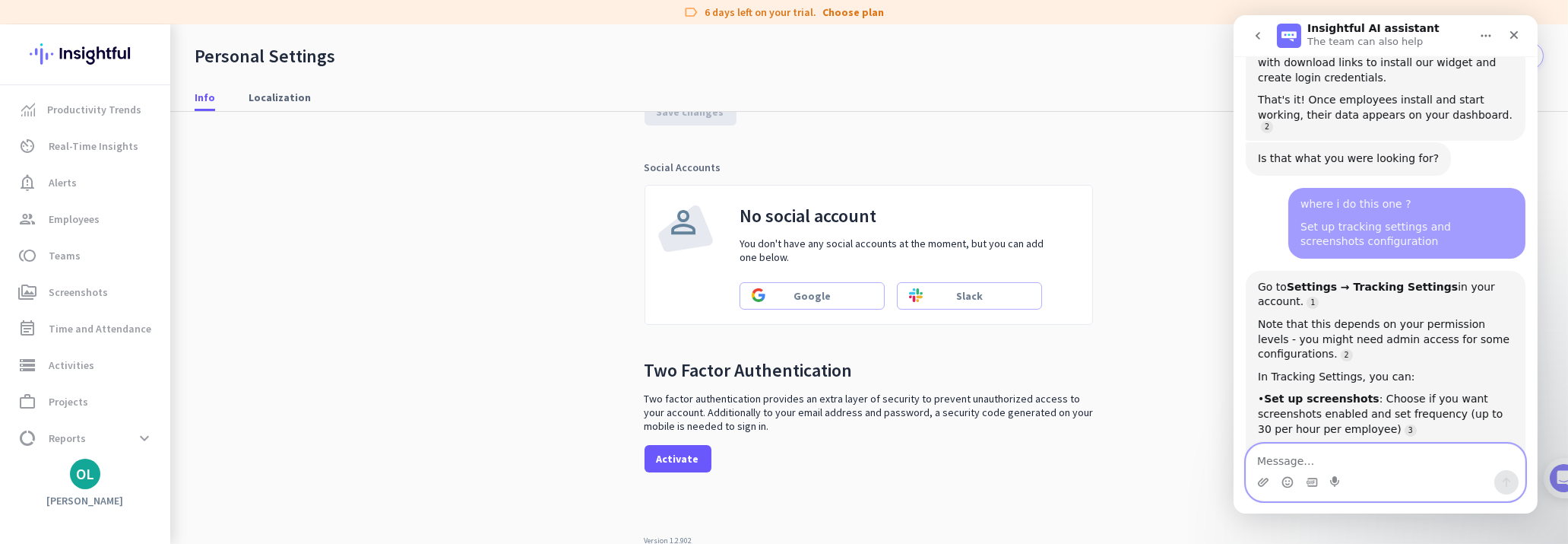
scroll to position [2574, 0]
click at [1341, 463] on textarea "Message…" at bounding box center [1385, 457] width 279 height 26
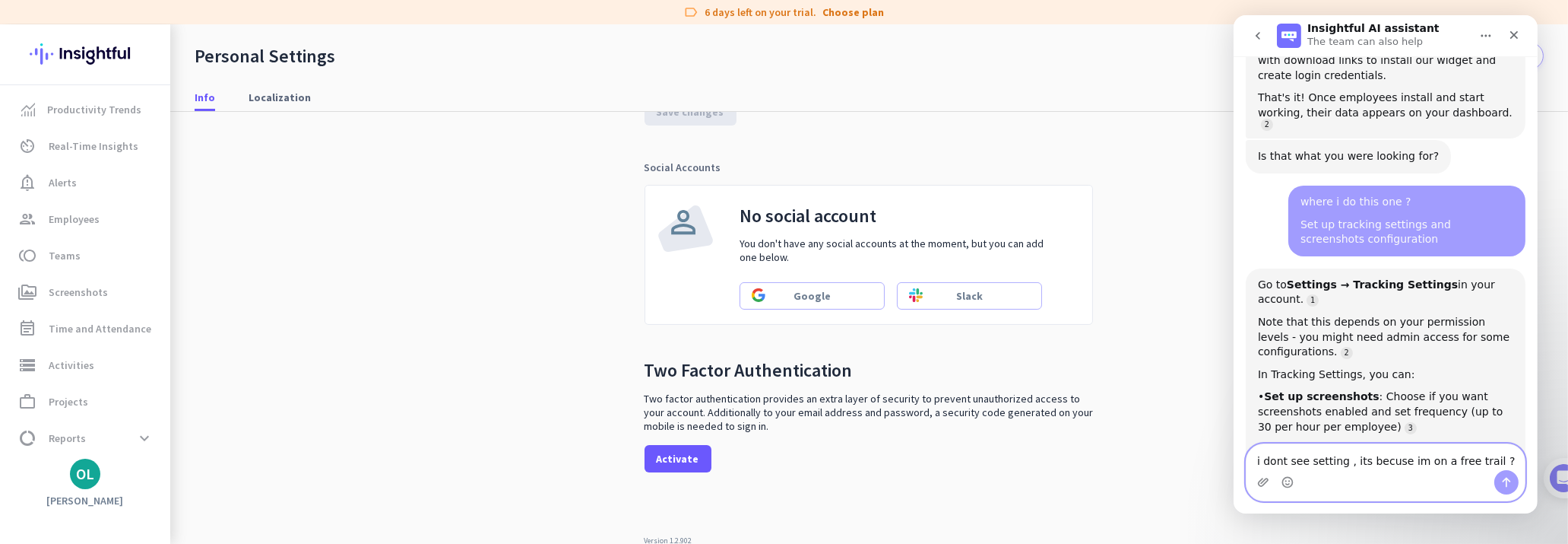
type textarea "i dont see setting , its becuse im on a free trail ?"
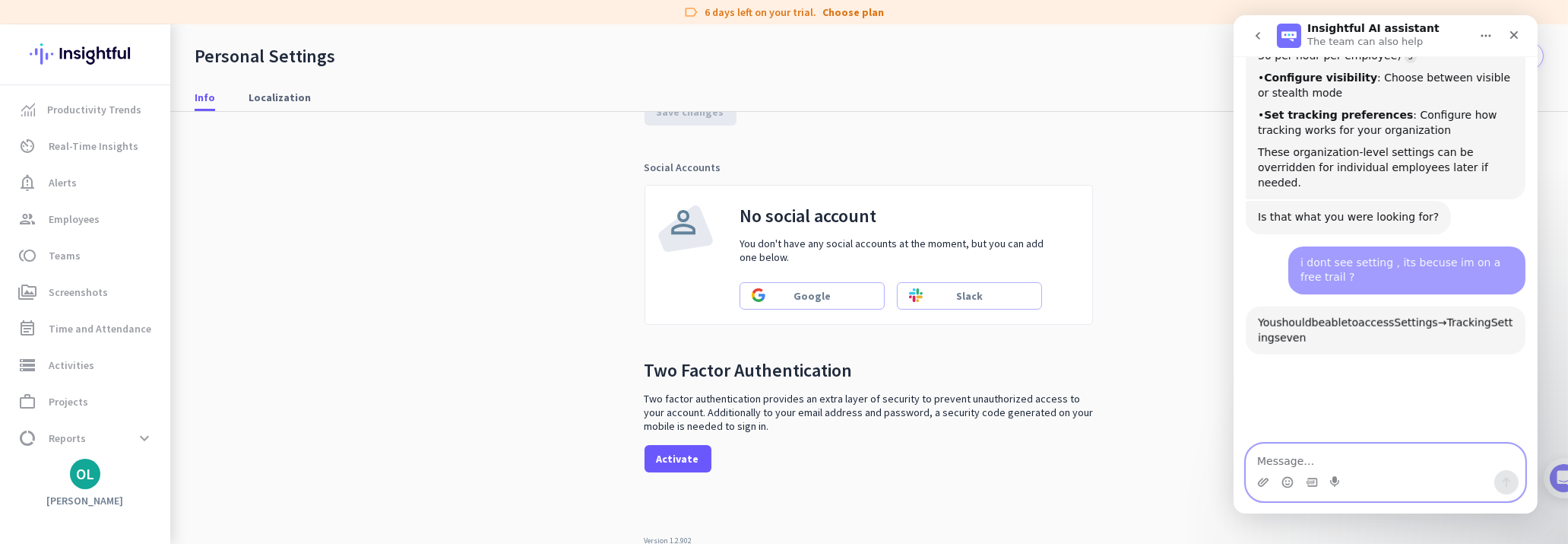
scroll to position [2947, 0]
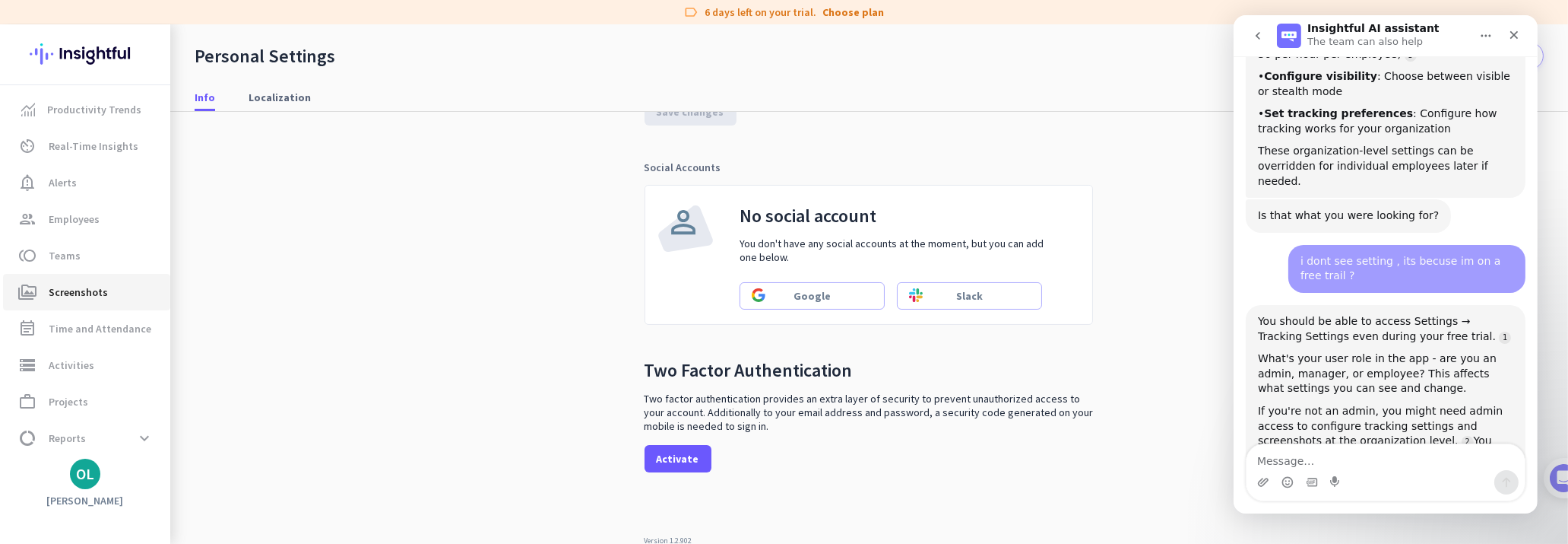
click at [69, 284] on span "Screenshots" at bounding box center [79, 291] width 59 height 18
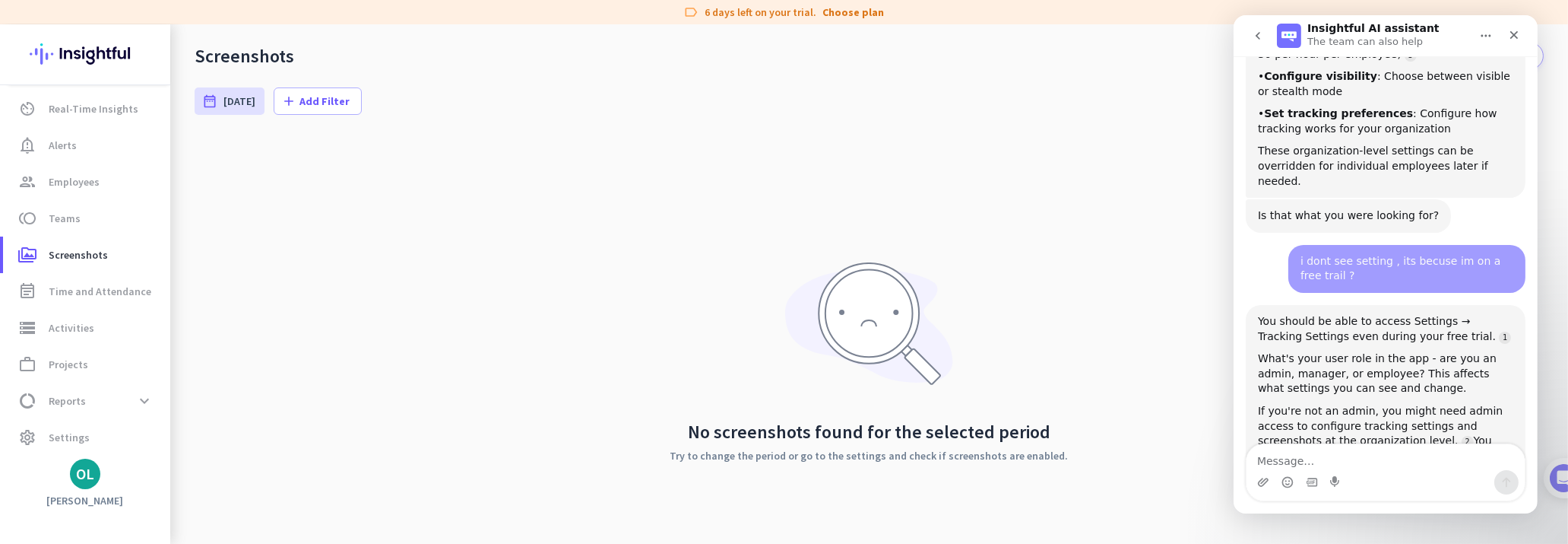
scroll to position [40, 0]
drag, startPoint x: 22, startPoint y: 29, endPoint x: 124, endPoint y: 478, distance: 460.4
click at [124, 478] on div "Productivity Trends av_timer Real-Time Insights notification_important Alerts g…" at bounding box center [85, 283] width 170 height 519
click at [149, 468] on div "OL" at bounding box center [85, 474] width 170 height 31
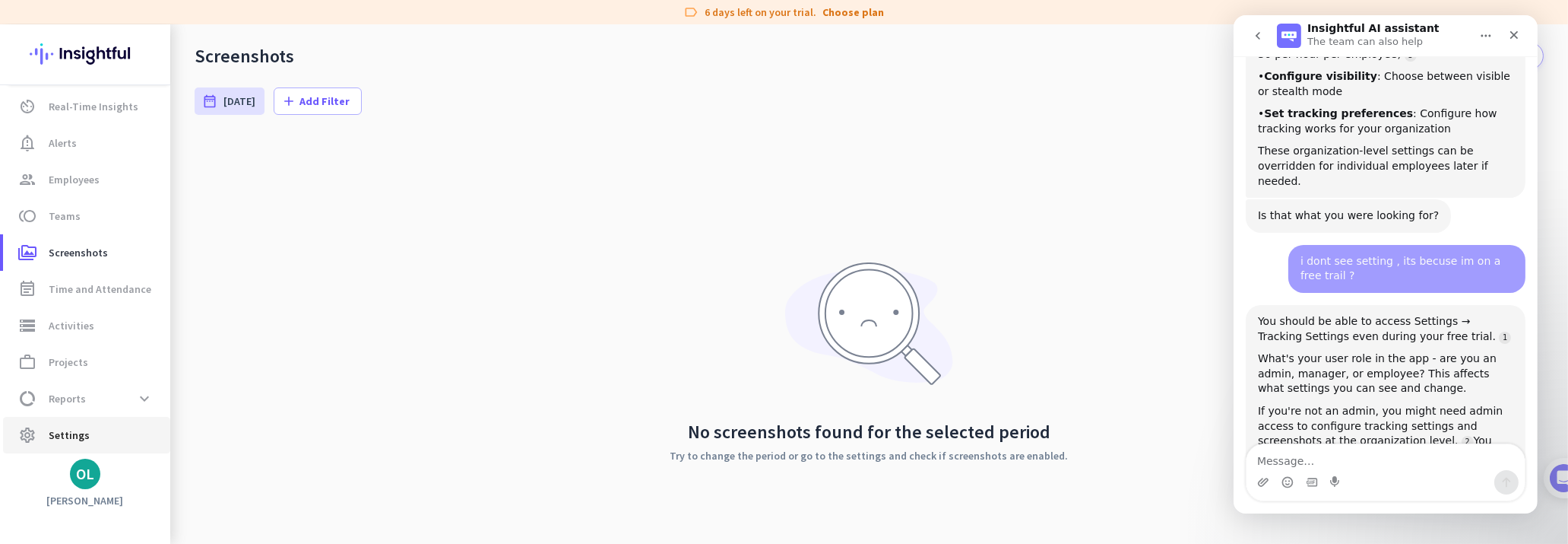
click at [72, 425] on span "Settings" at bounding box center [69, 434] width 41 height 18
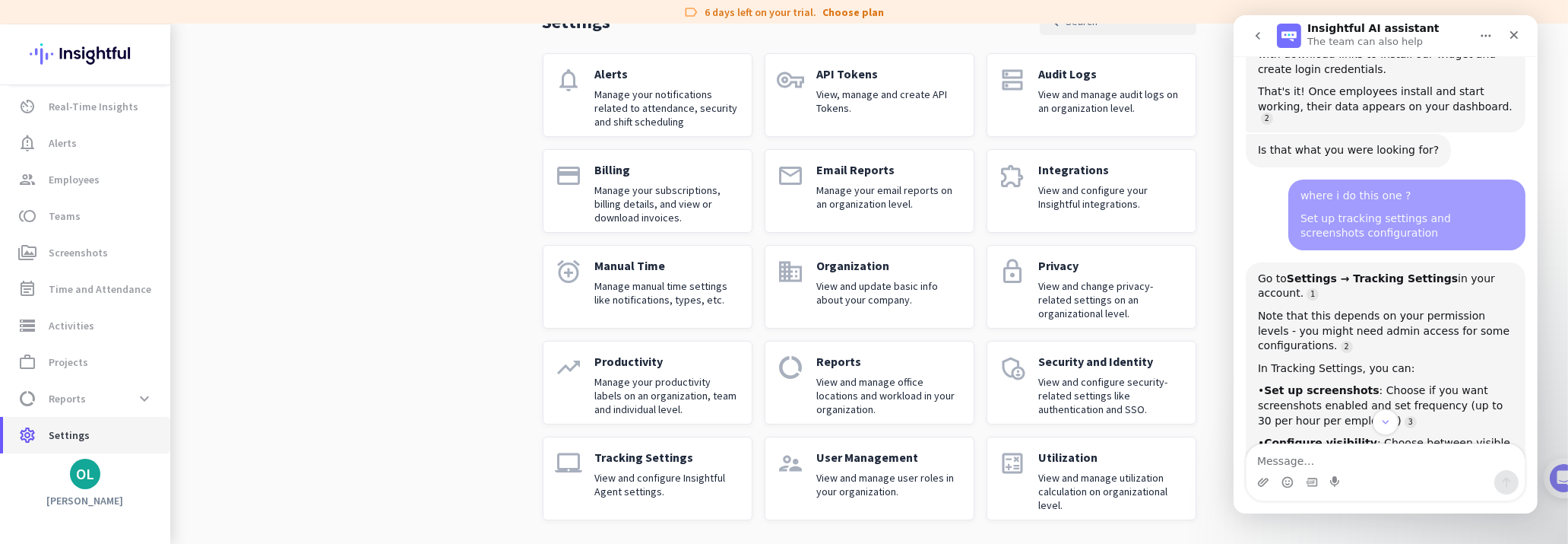
scroll to position [2602, 0]
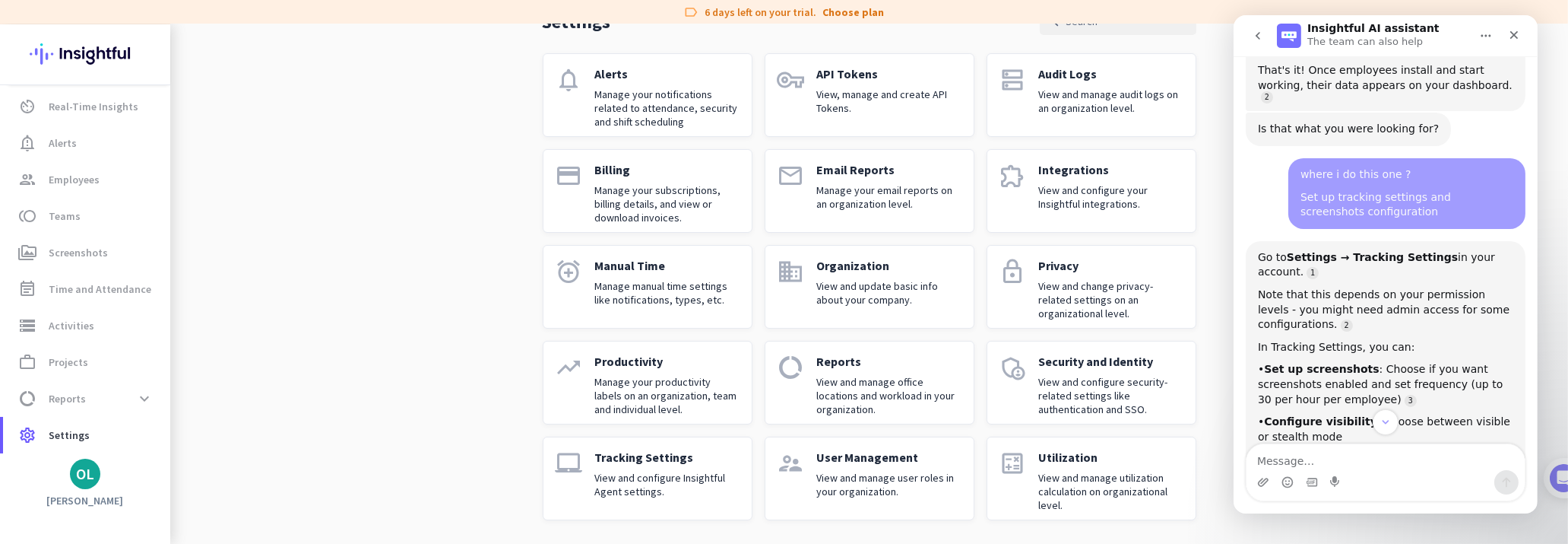
click at [652, 465] on div "Tracking Settings View and configure Insightful Agent settings." at bounding box center [667, 478] width 145 height 57
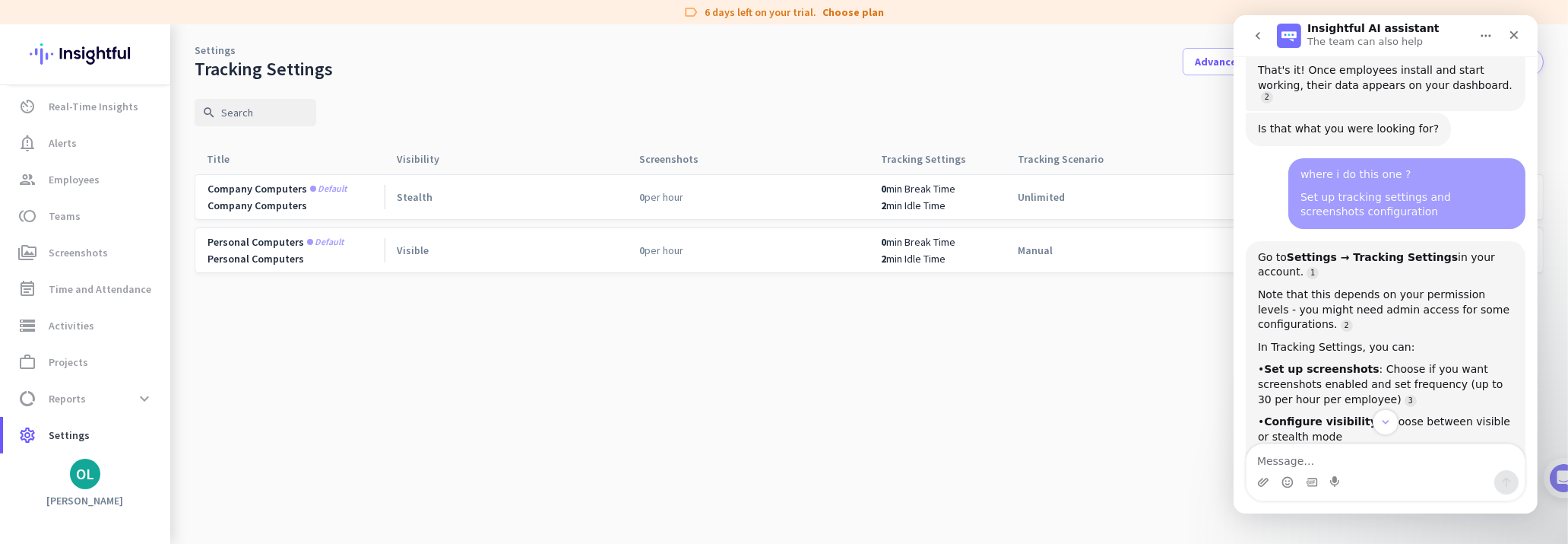
click at [1488, 32] on icon "Home" at bounding box center [1486, 35] width 12 height 12
click at [1511, 34] on icon "Close" at bounding box center [1513, 34] width 12 height 12
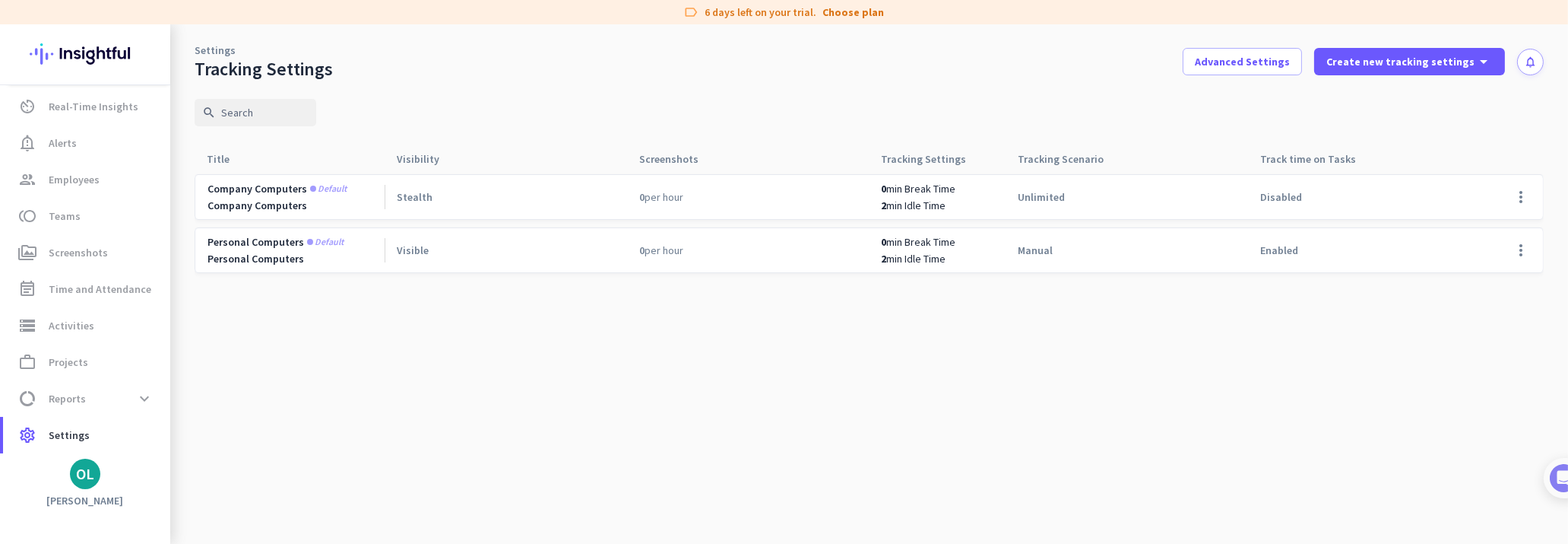
scroll to position [2867, 0]
drag, startPoint x: 260, startPoint y: 137, endPoint x: 1405, endPoint y: 304, distance: 1157.1
click at [1405, 304] on app-tracking-settings-table "search Title arrow_drop_up Visibility arrow_drop_up Screenshots arrow_drop_up T…" at bounding box center [869, 311] width 1350 height 463
copy app-tracking-settings-table "Title arrow_drop_up Visibility arrow_drop_up Screenshots arrow_drop_up Tracking…"
click at [188, 29] on img at bounding box center [184, 283] width 11 height 519
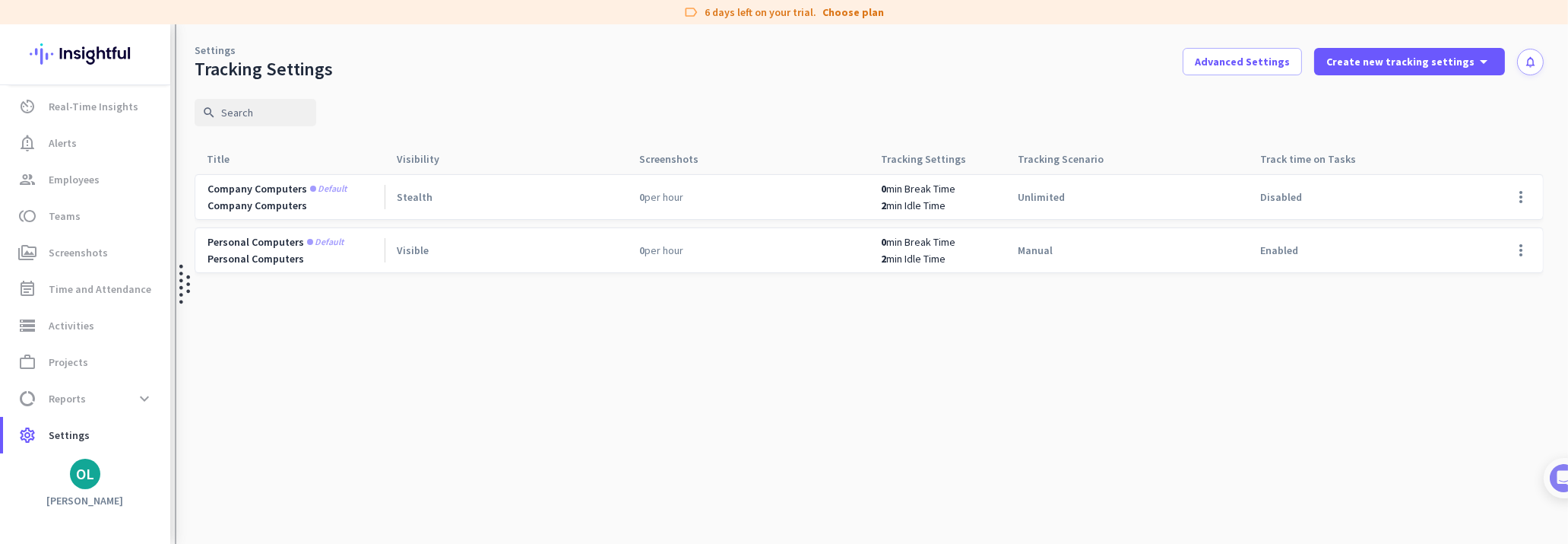
scroll to position [34, 0]
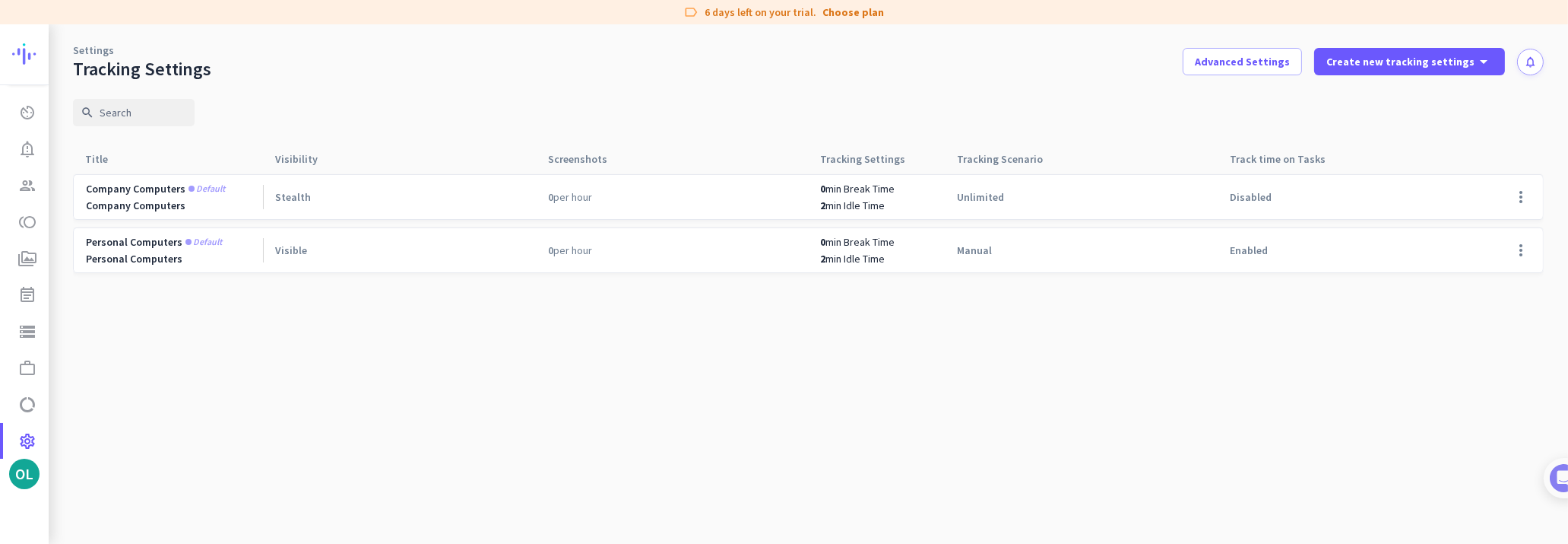
click at [24, 54] on img at bounding box center [68, 54] width 111 height 59
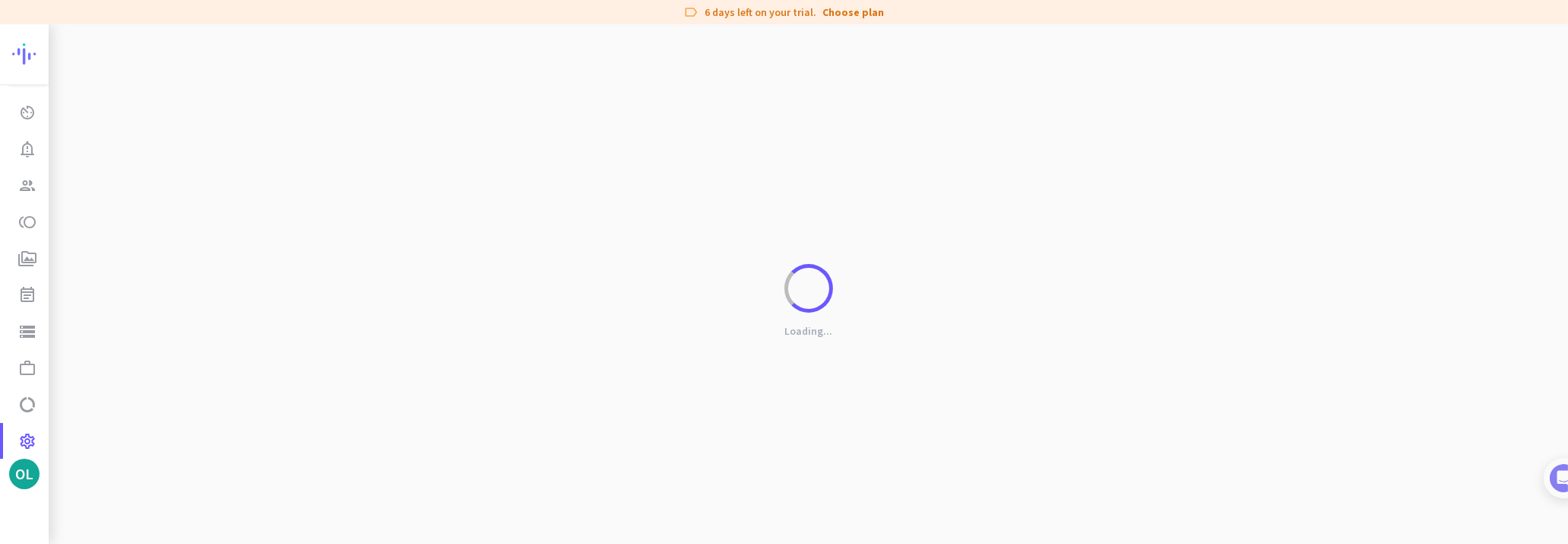
click at [50, 37] on div "Loading..." at bounding box center [808, 296] width 1520 height 544
click at [46, 32] on div at bounding box center [24, 54] width 49 height 60
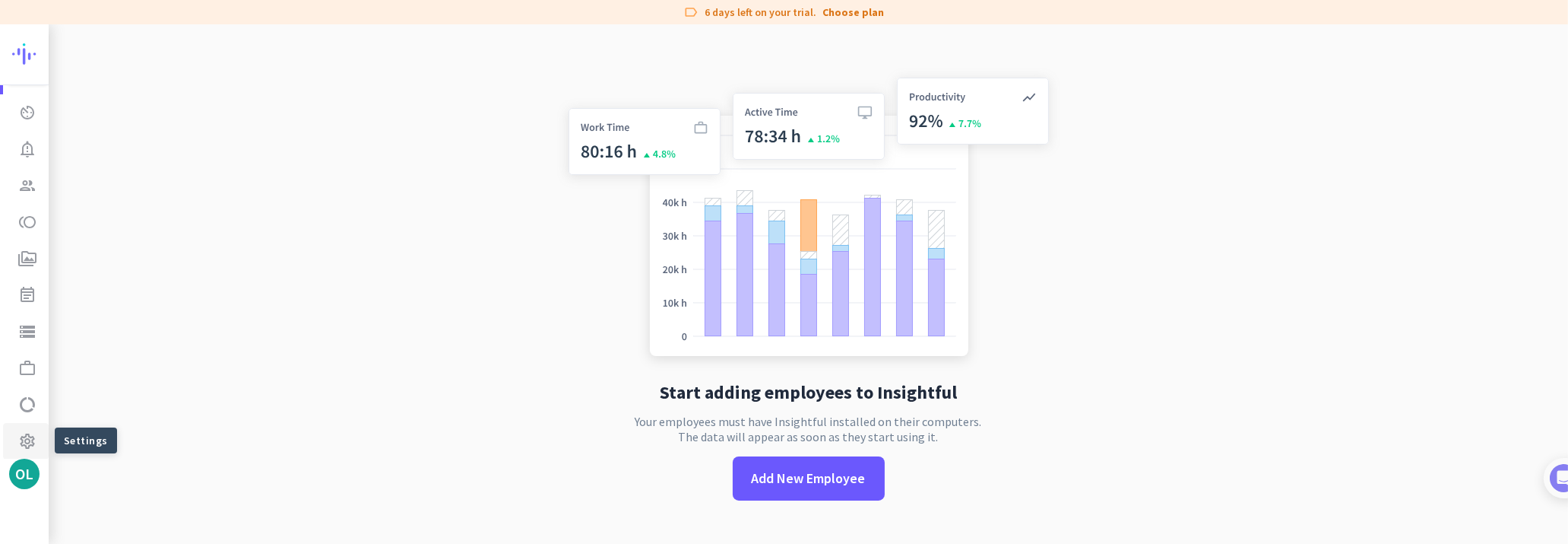
click at [24, 442] on icon "settings" at bounding box center [27, 441] width 18 height 18
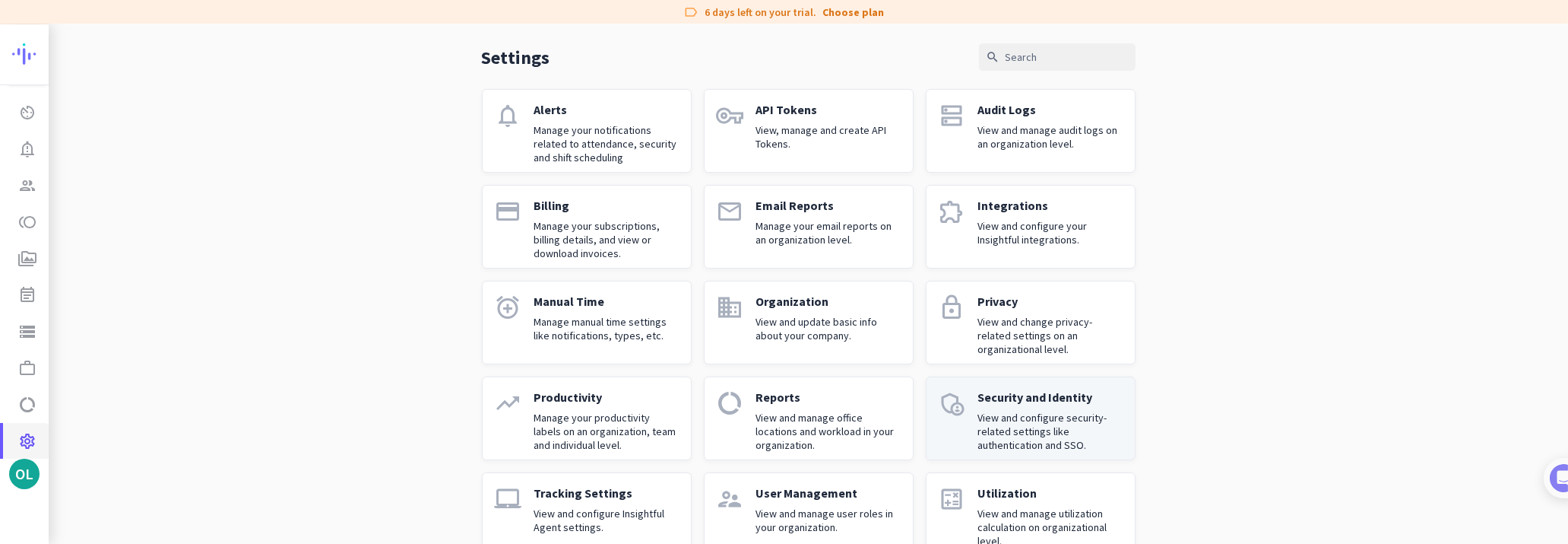
scroll to position [90, 0]
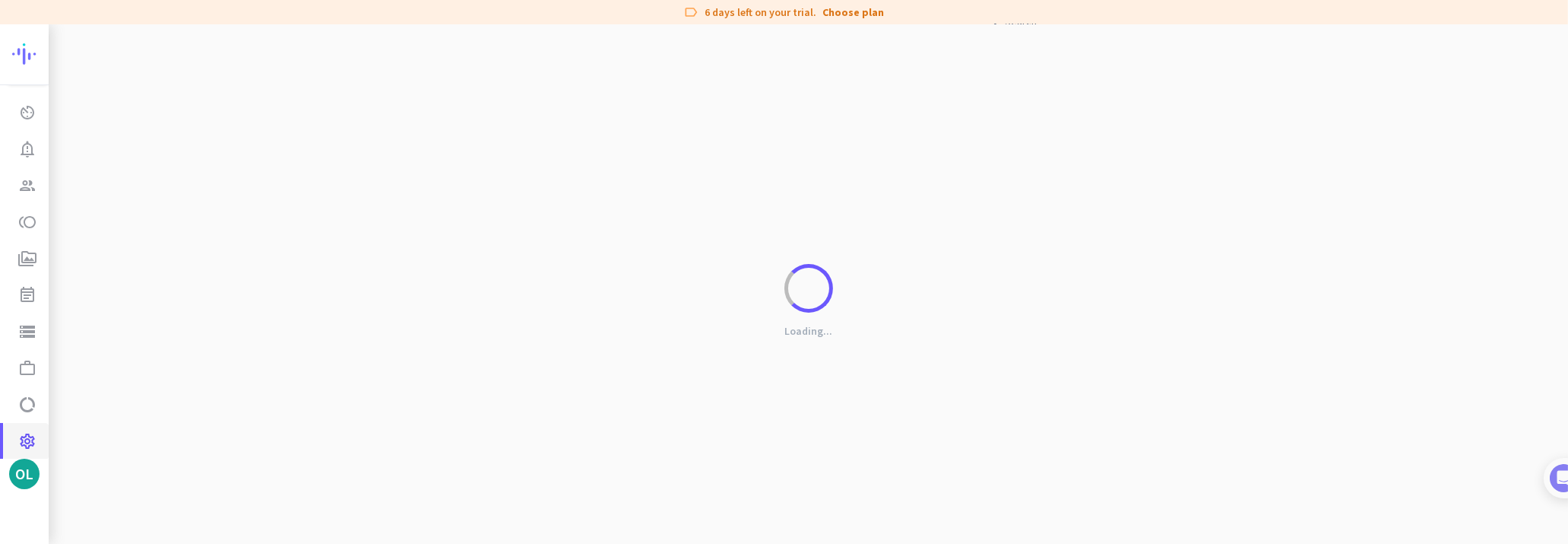
scroll to position [24, 0]
